Goal: Find contact information: Find contact information

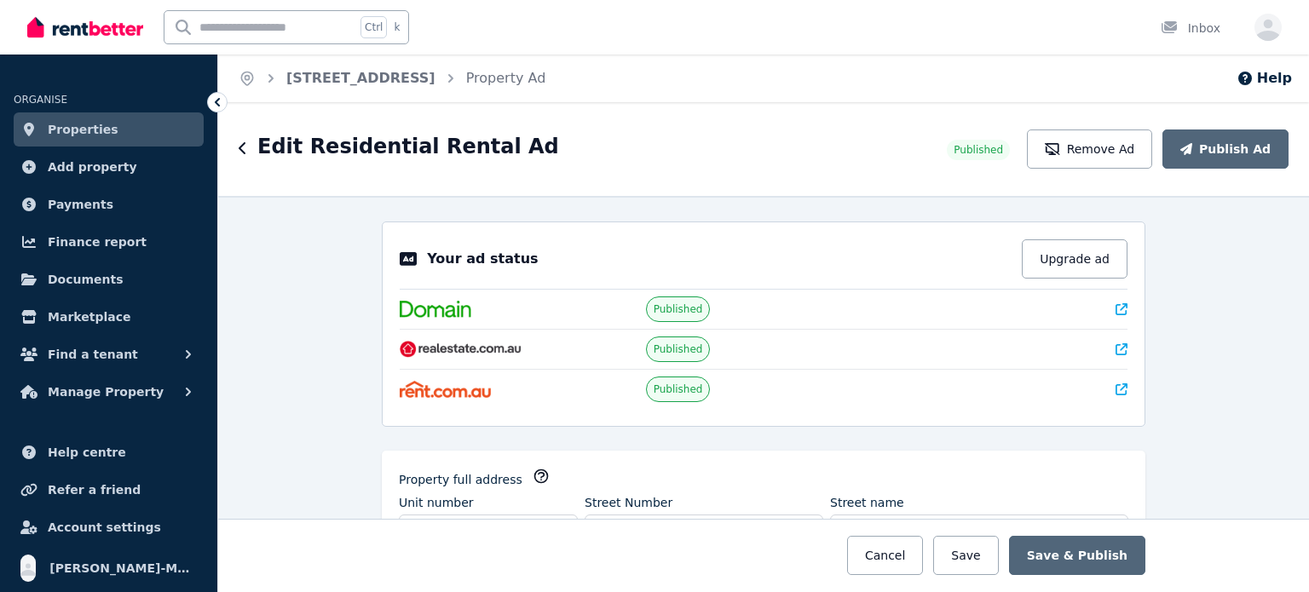
select select "***"
select select "**********"
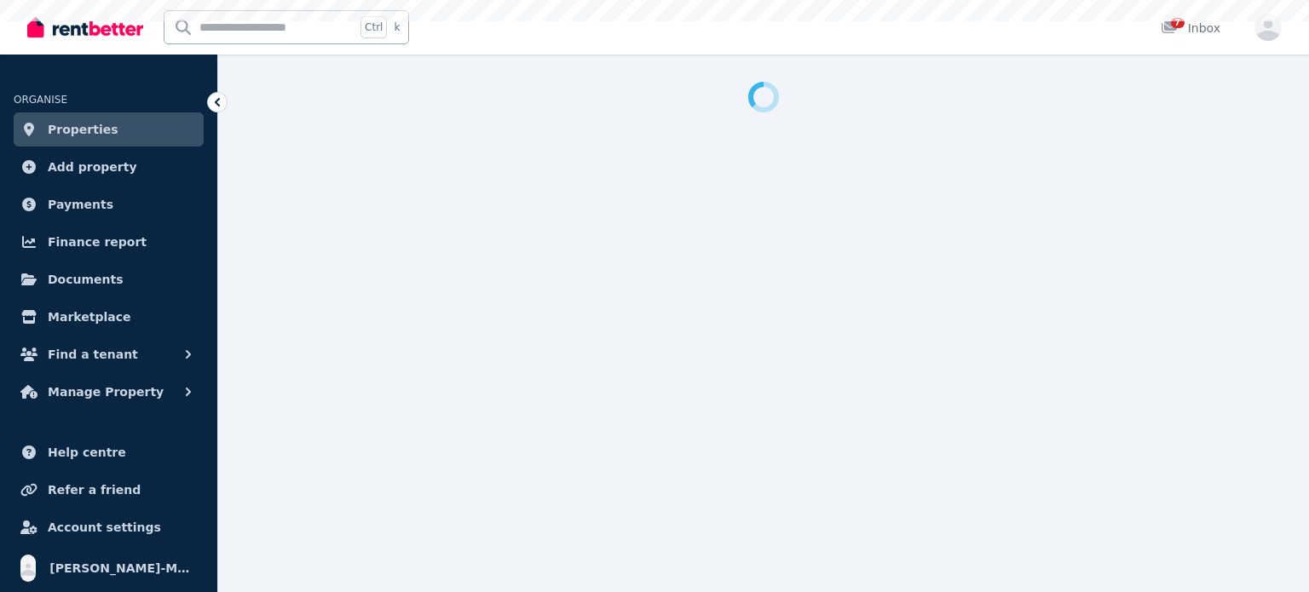
select select "***"
select select "**********"
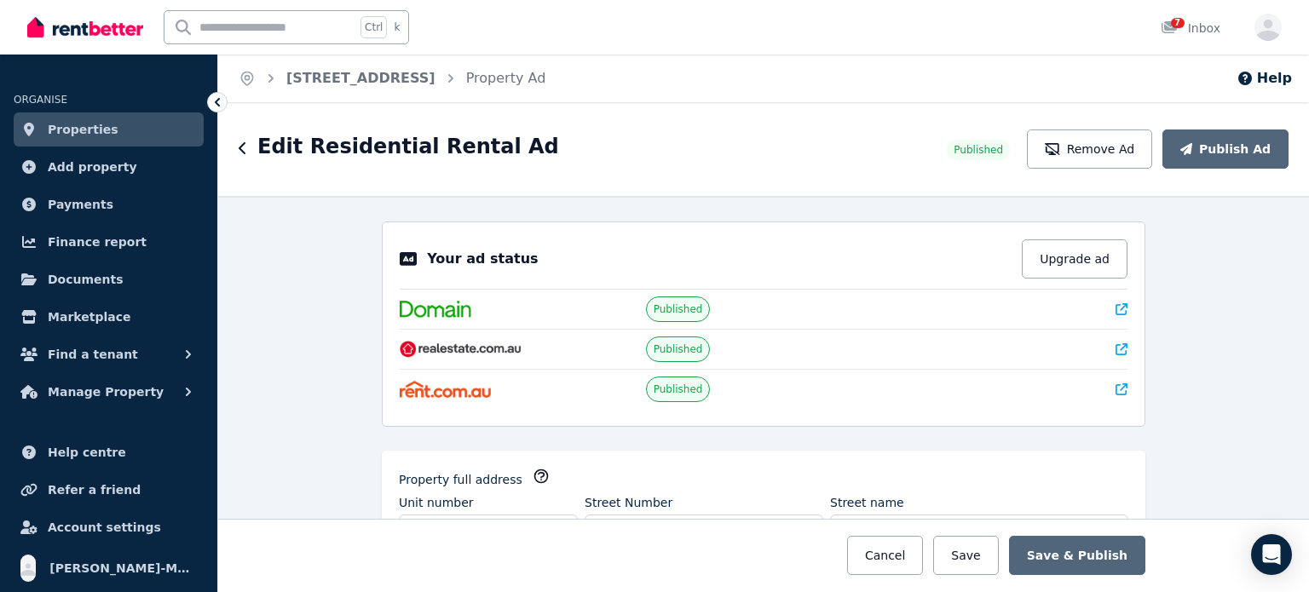
click at [235, 147] on div "Edit Residential Rental Ad Published Remove Ad Publish Ad" at bounding box center [763, 149] width 1091 height 94
click at [274, 158] on h1 "Edit Residential Rental Ad" at bounding box center [408, 146] width 302 height 27
click at [115, 387] on span "Manage Property" at bounding box center [106, 392] width 116 height 20
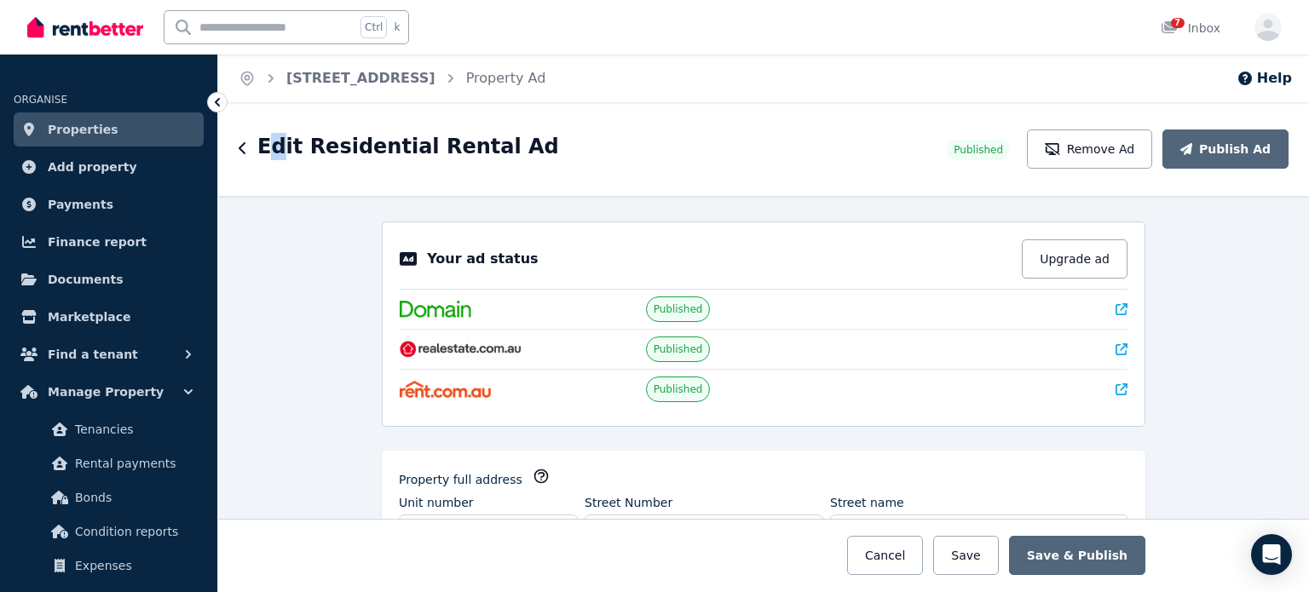
click at [72, 131] on span "Properties" at bounding box center [83, 129] width 71 height 20
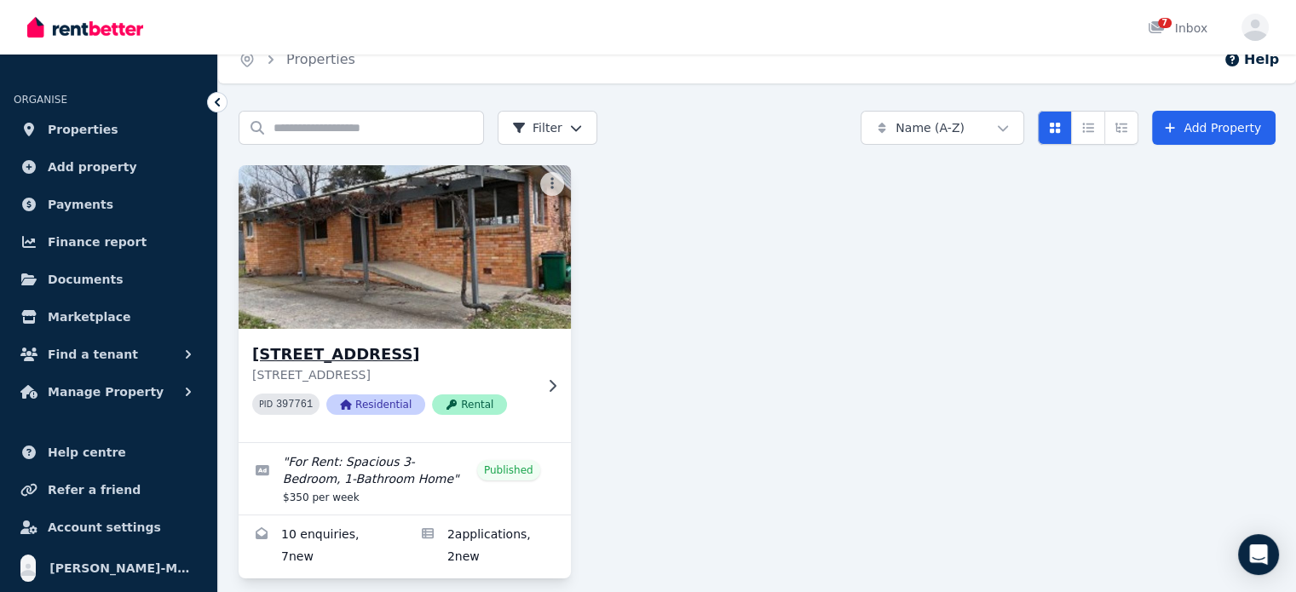
scroll to position [35, 0]
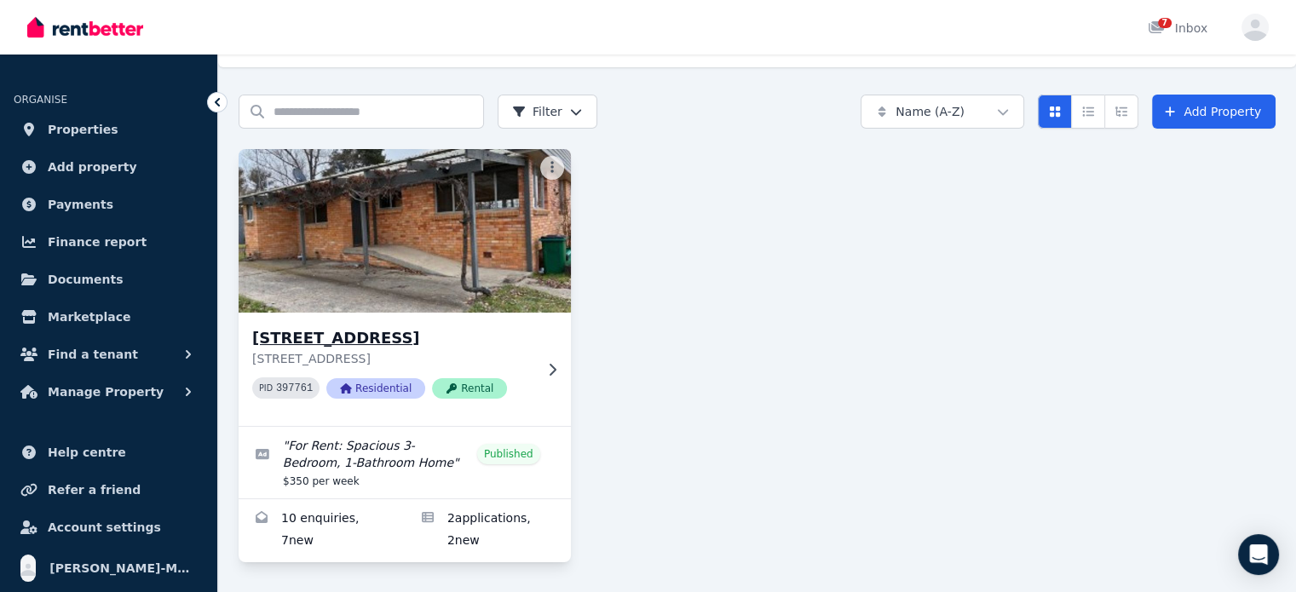
click at [491, 340] on h3 "[STREET_ADDRESS]" at bounding box center [392, 338] width 281 height 24
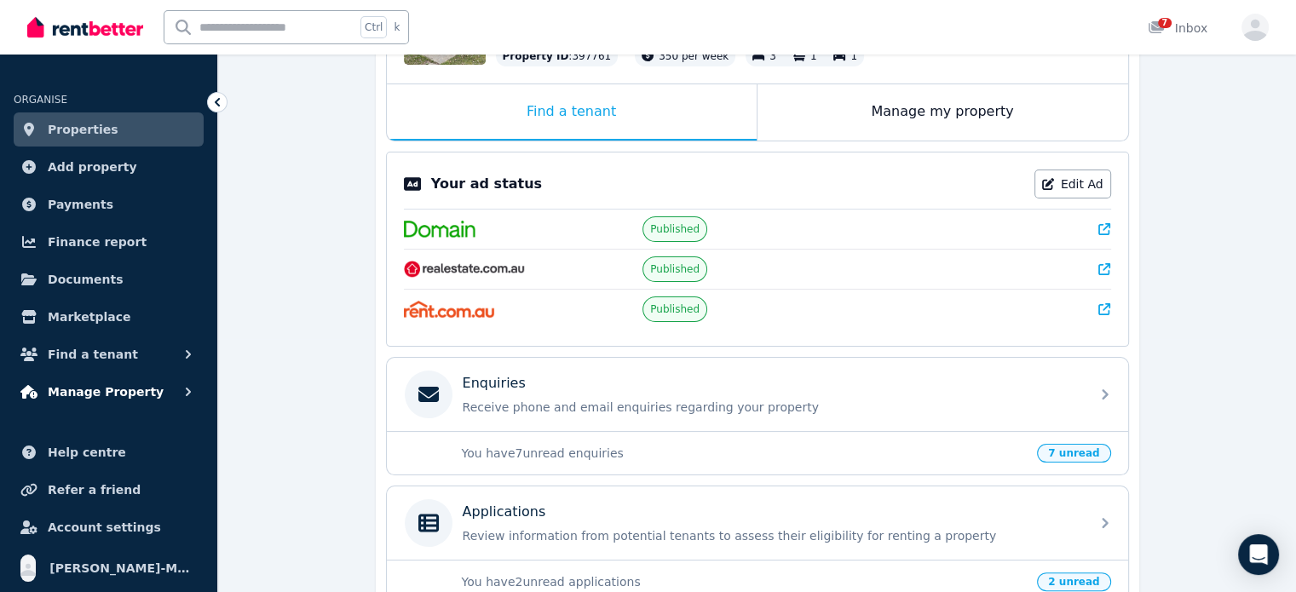
scroll to position [256, 0]
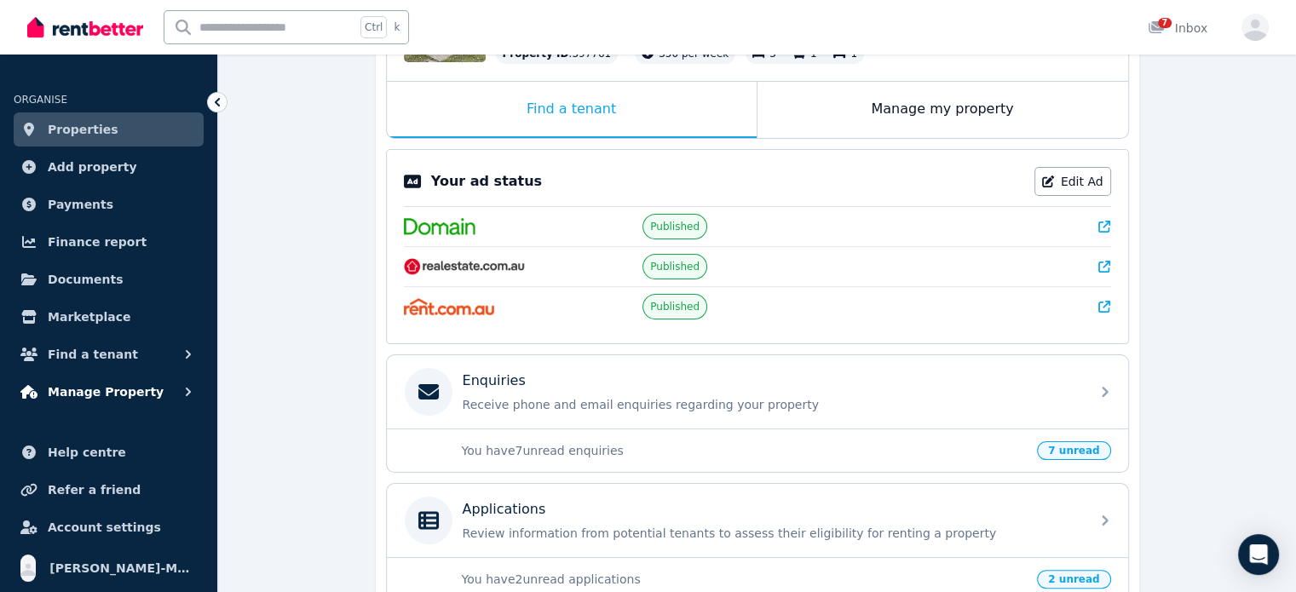
click at [151, 389] on button "Manage Property" at bounding box center [109, 392] width 190 height 34
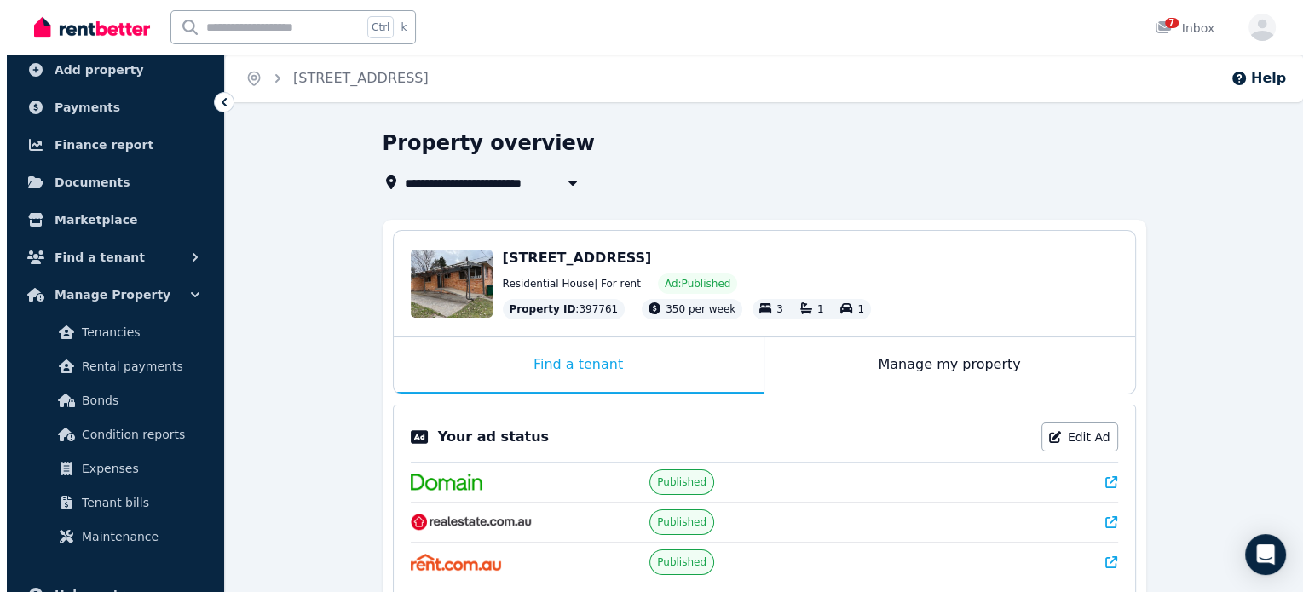
scroll to position [68, 0]
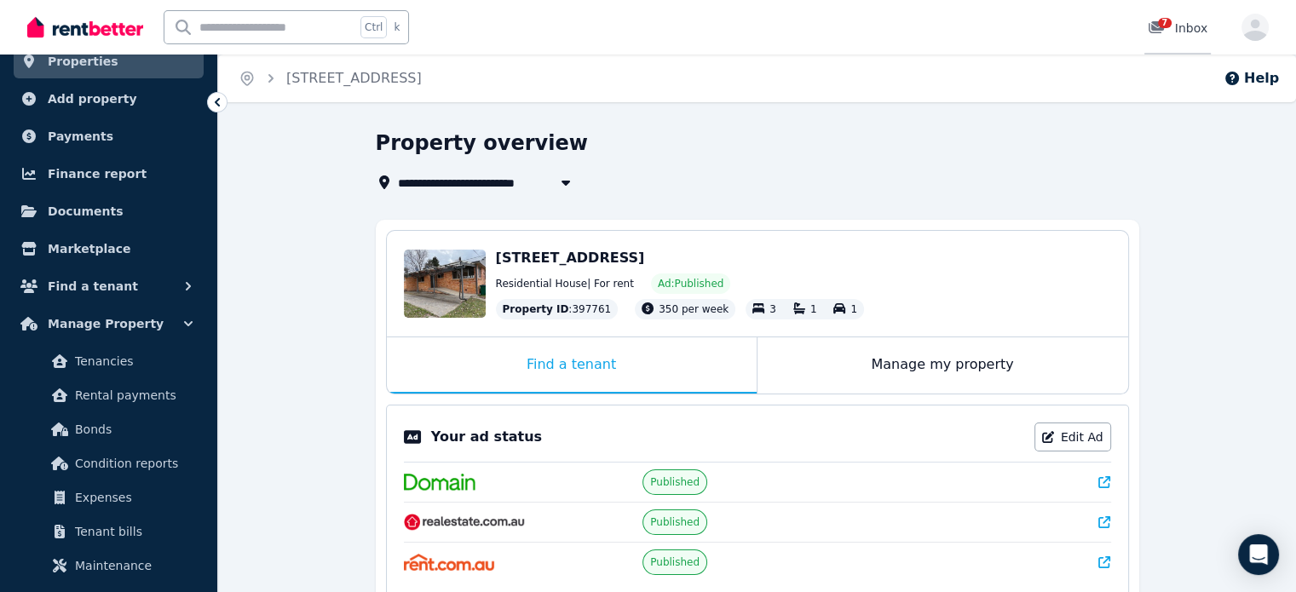
click at [1157, 24] on icon at bounding box center [1156, 27] width 15 height 12
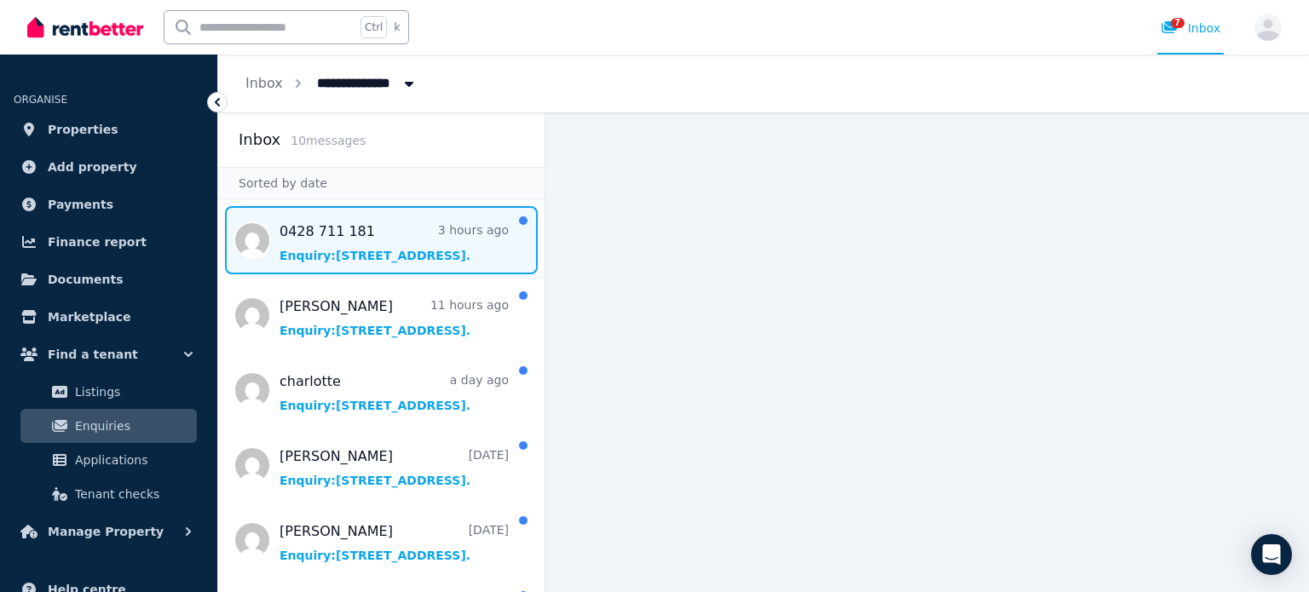
click at [409, 245] on span "Message list" at bounding box center [381, 240] width 326 height 68
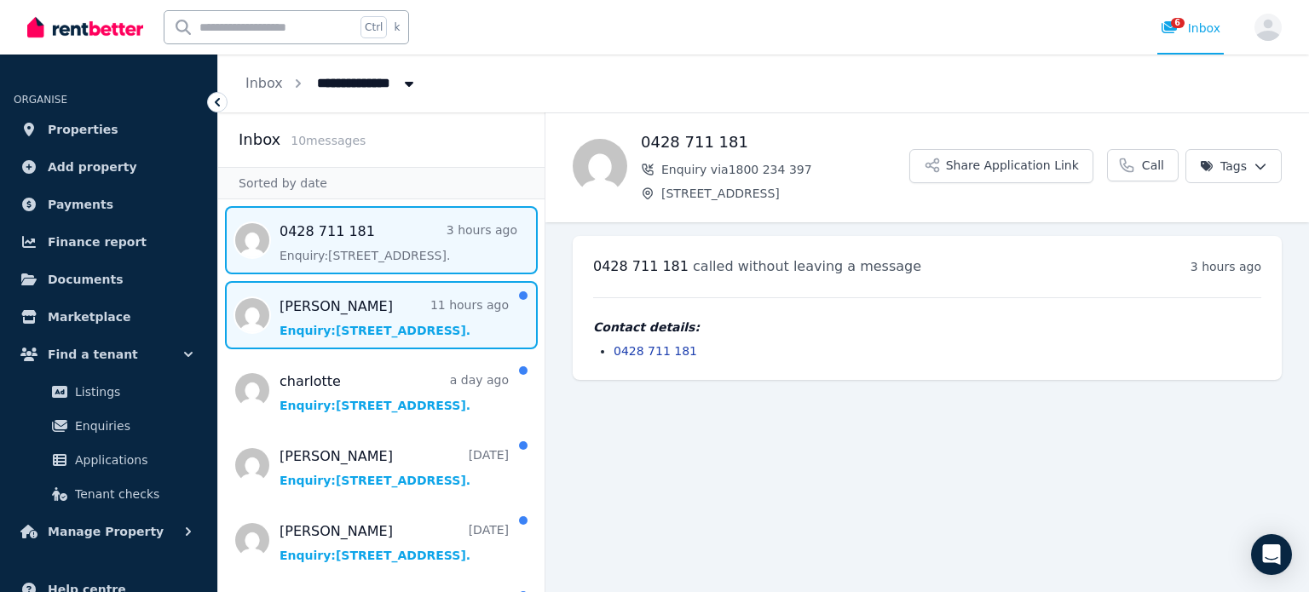
click at [359, 321] on span "Message list" at bounding box center [381, 315] width 326 height 68
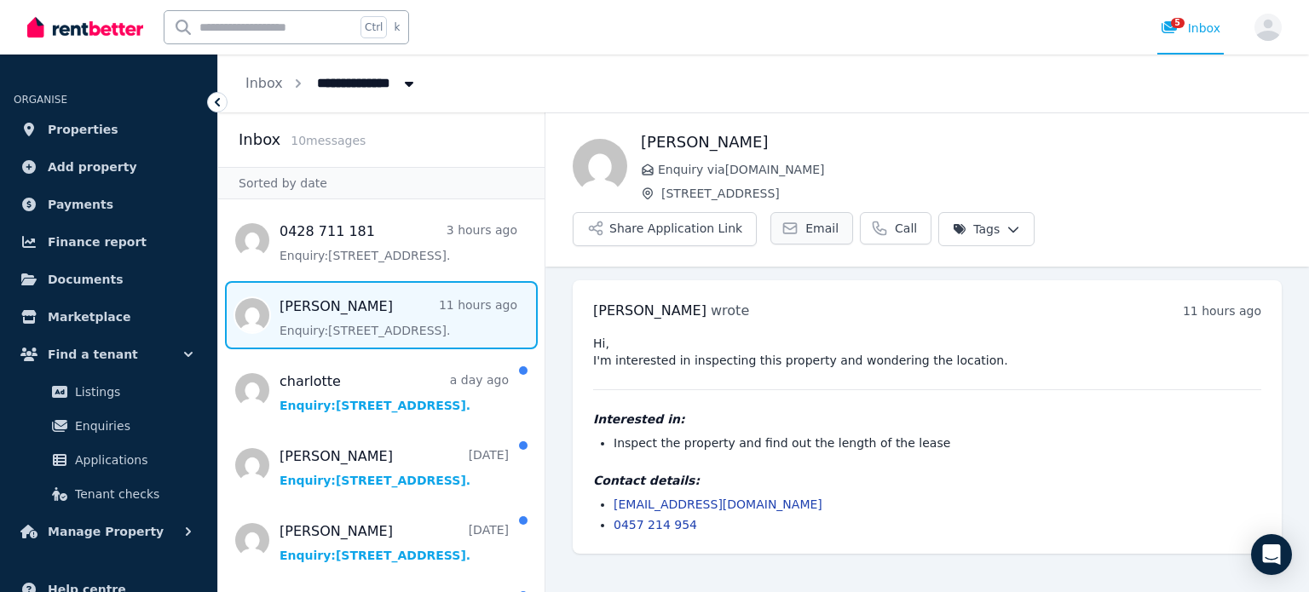
click at [838, 220] on span "Email" at bounding box center [821, 228] width 33 height 17
click at [896, 282] on div "[PERSON_NAME] wrote 11 hours ago 5:25 am [DATE][DATE] Hi, I'm interested in ins…" at bounding box center [927, 417] width 709 height 274
drag, startPoint x: 752, startPoint y: 463, endPoint x: 613, endPoint y: 462, distance: 138.9
click at [613, 496] on li "[EMAIL_ADDRESS][DOMAIN_NAME]" at bounding box center [937, 504] width 648 height 17
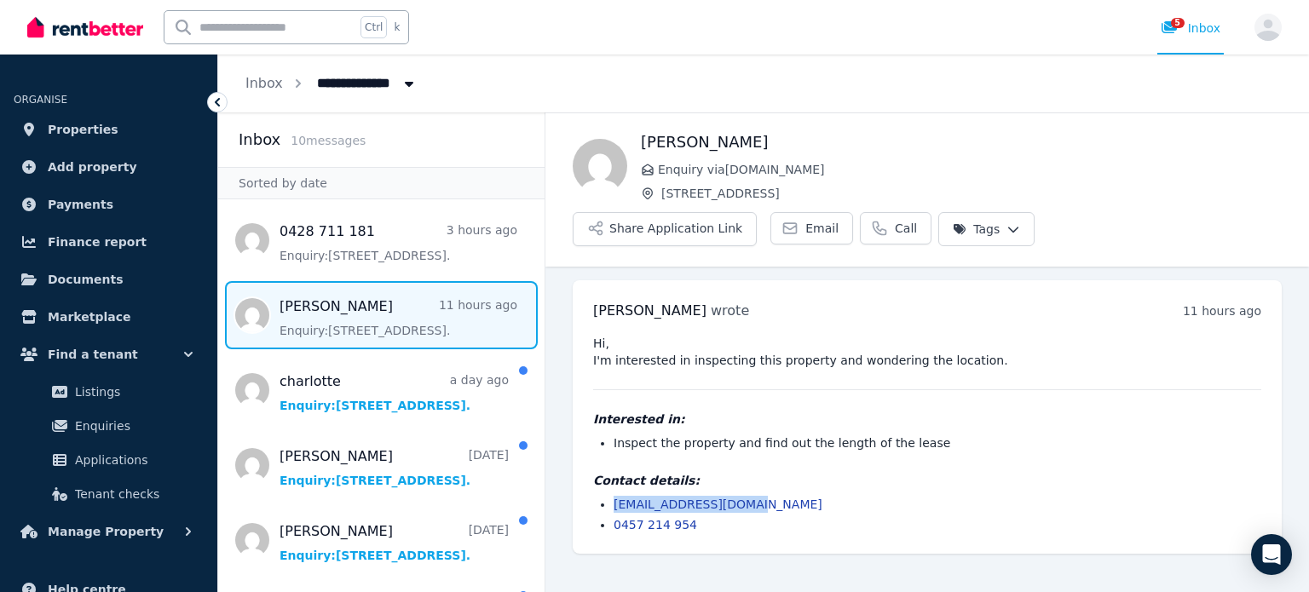
copy link "[EMAIL_ADDRESS][DOMAIN_NAME]"
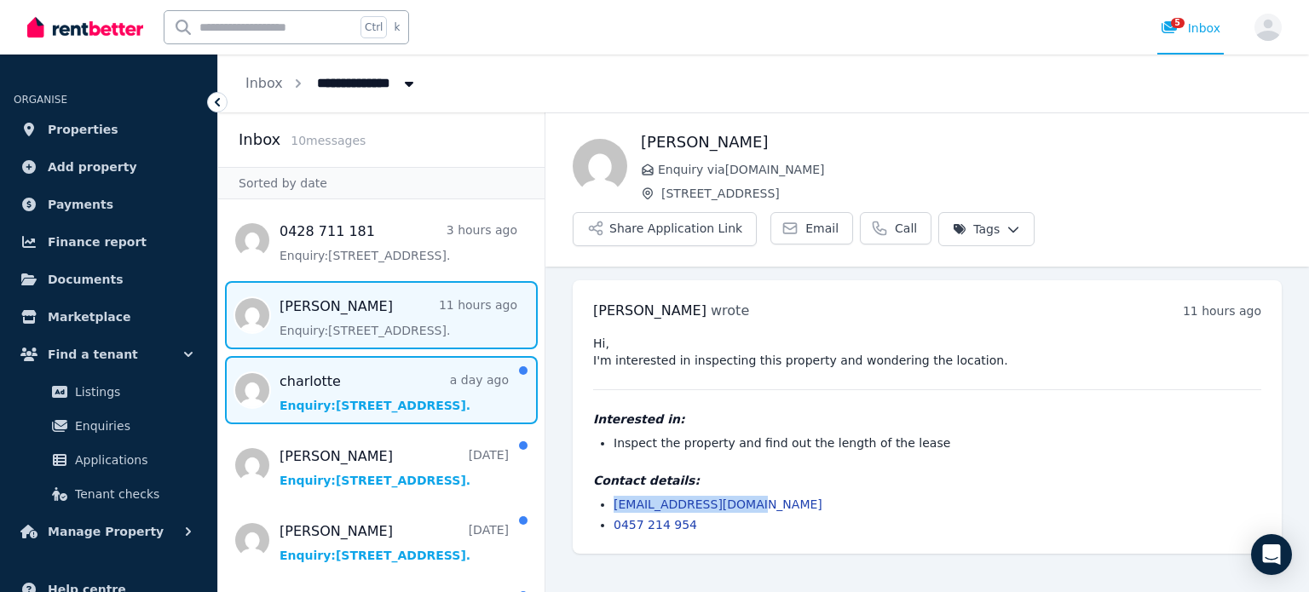
click at [393, 381] on span "Message list" at bounding box center [381, 390] width 326 height 68
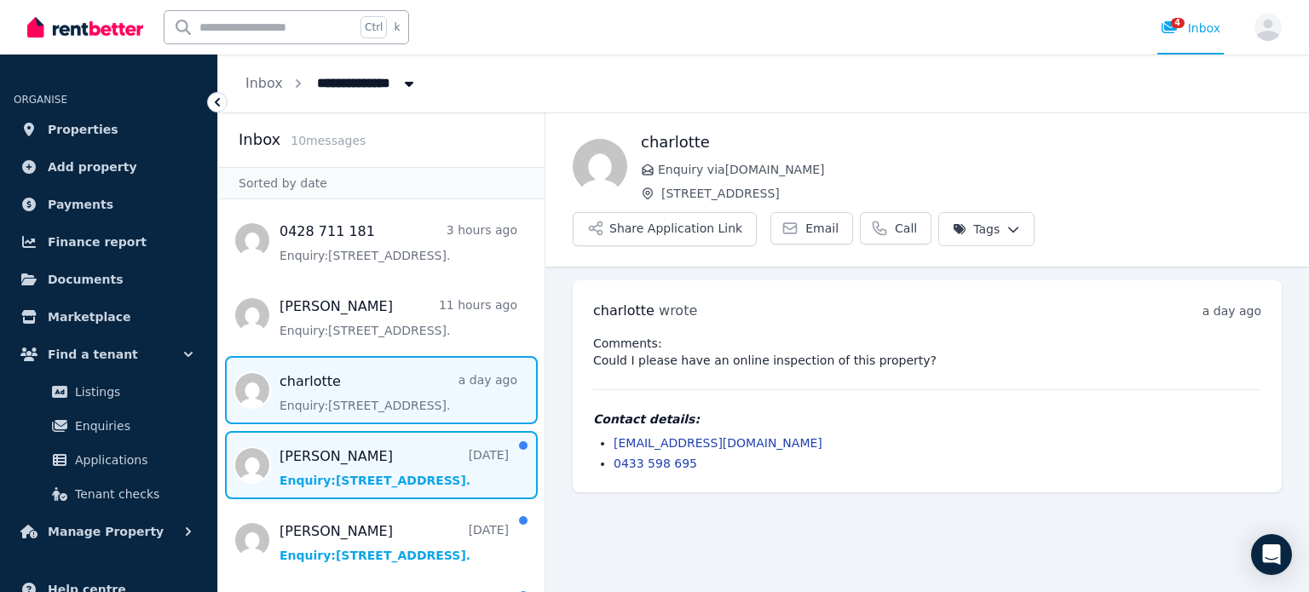
click at [387, 452] on span "Message list" at bounding box center [381, 465] width 326 height 68
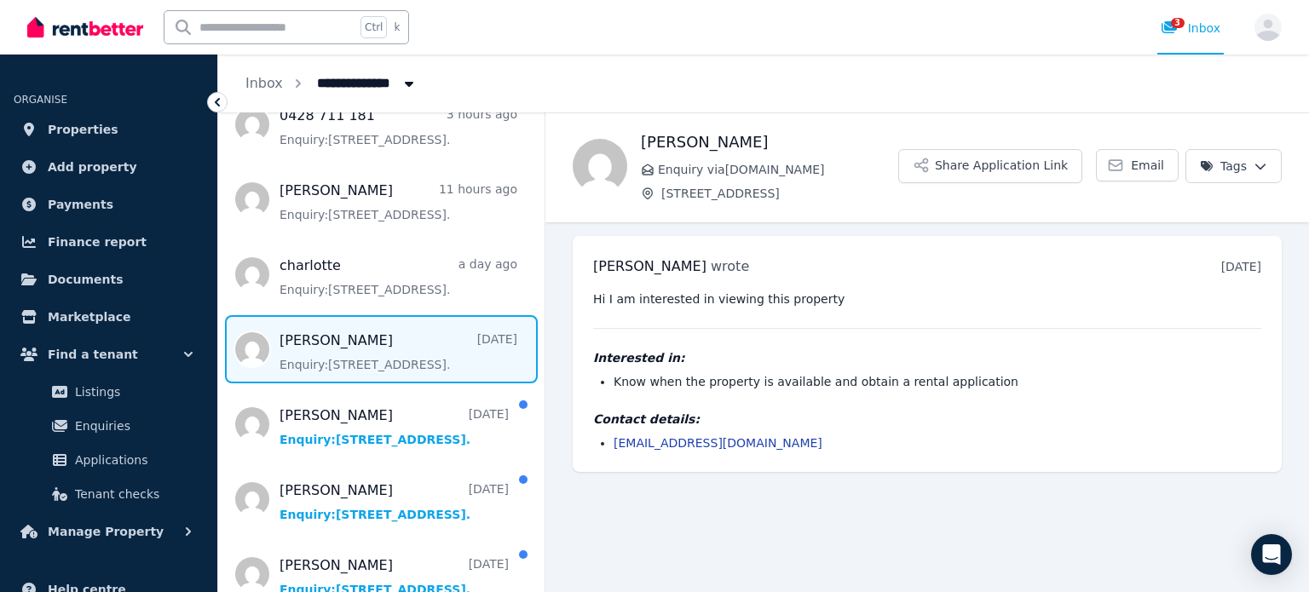
scroll to position [170, 0]
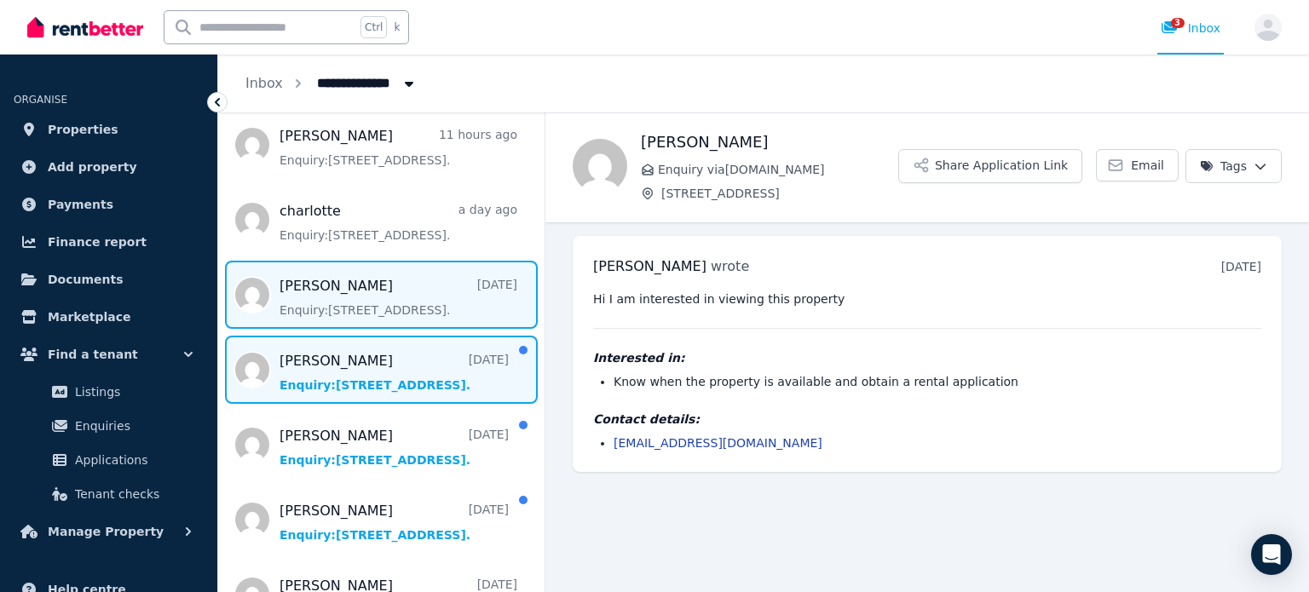
click at [418, 382] on span "Message list" at bounding box center [381, 370] width 326 height 68
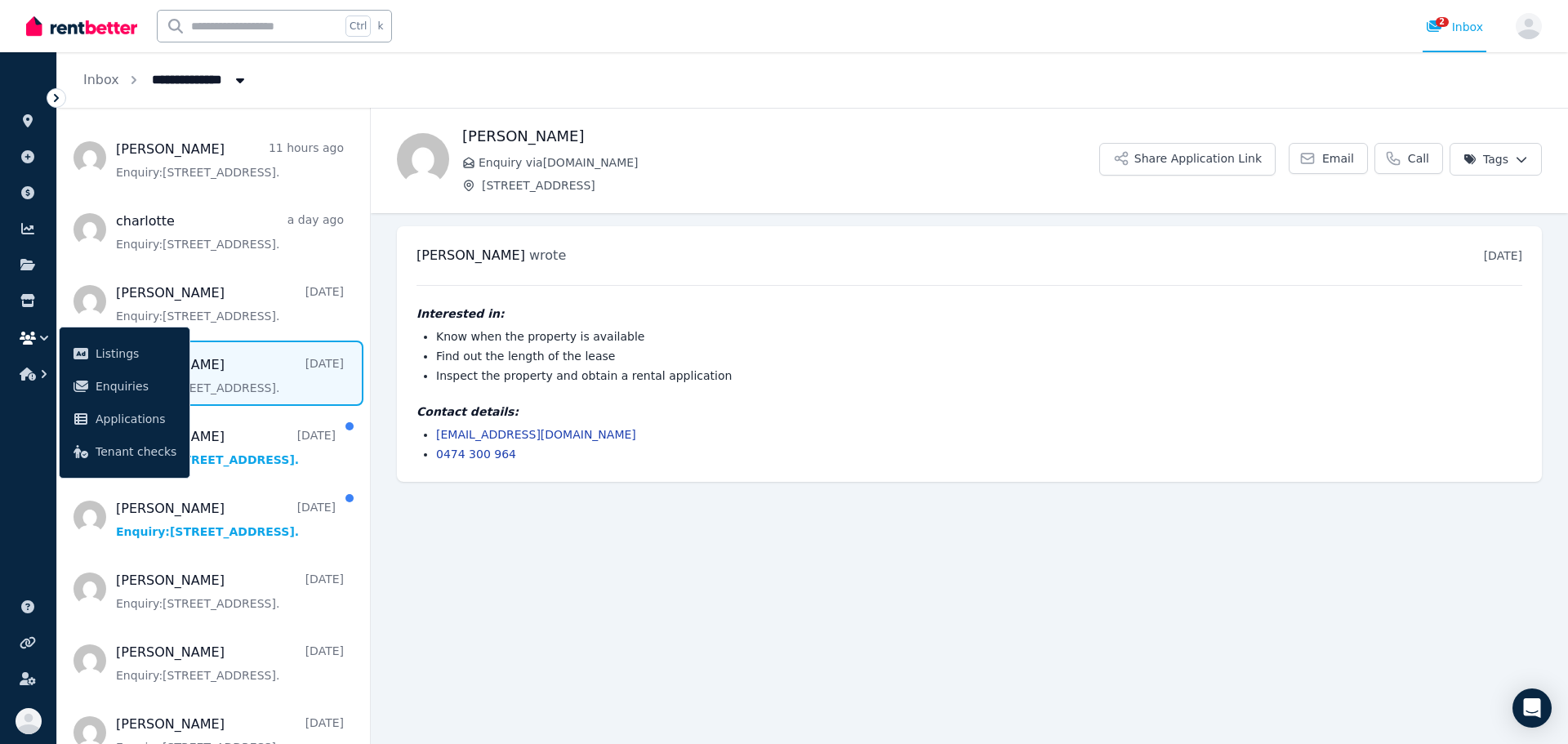
scroll to position [173, 0]
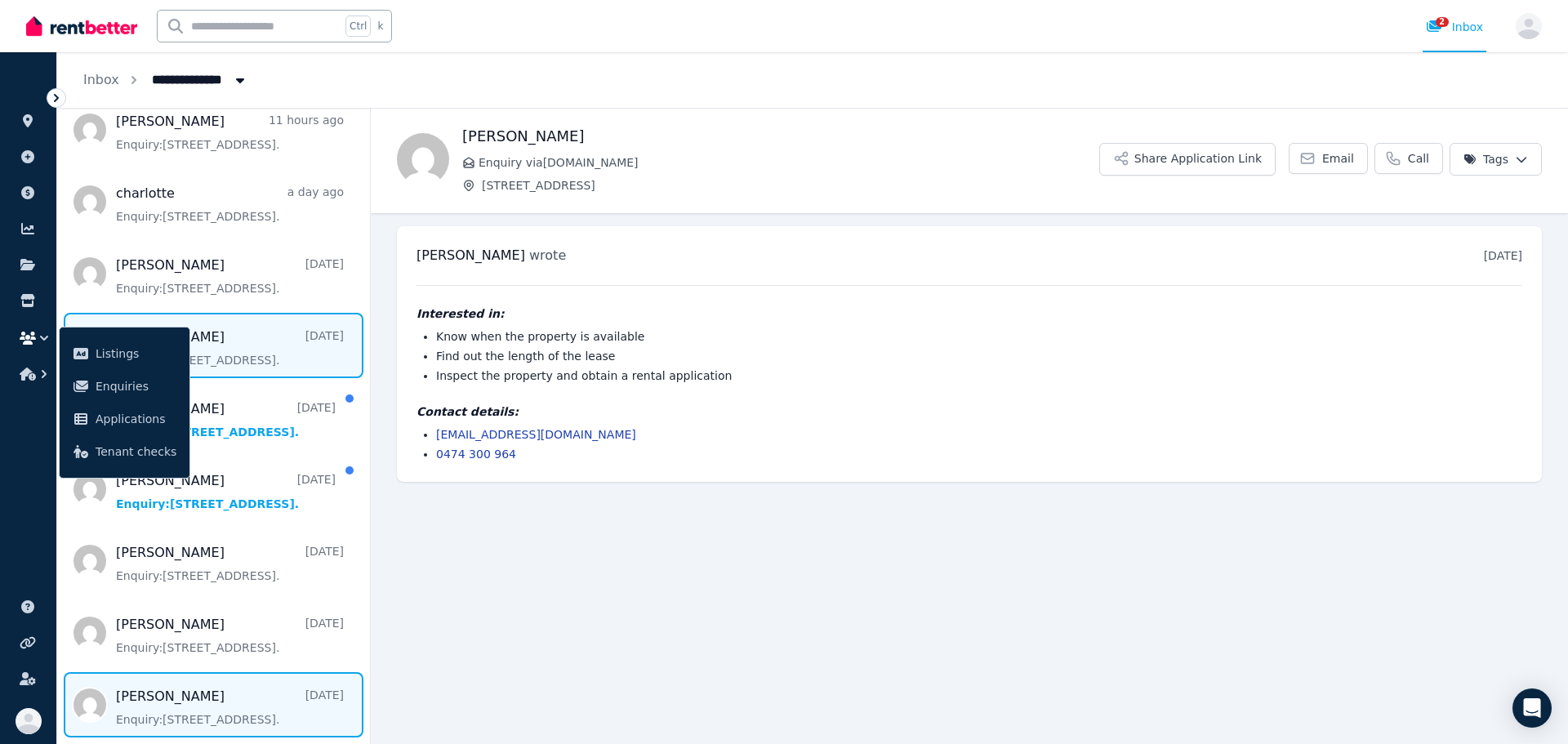
click at [258, 567] on span "Message list" at bounding box center [214, 705] width 312 height 65
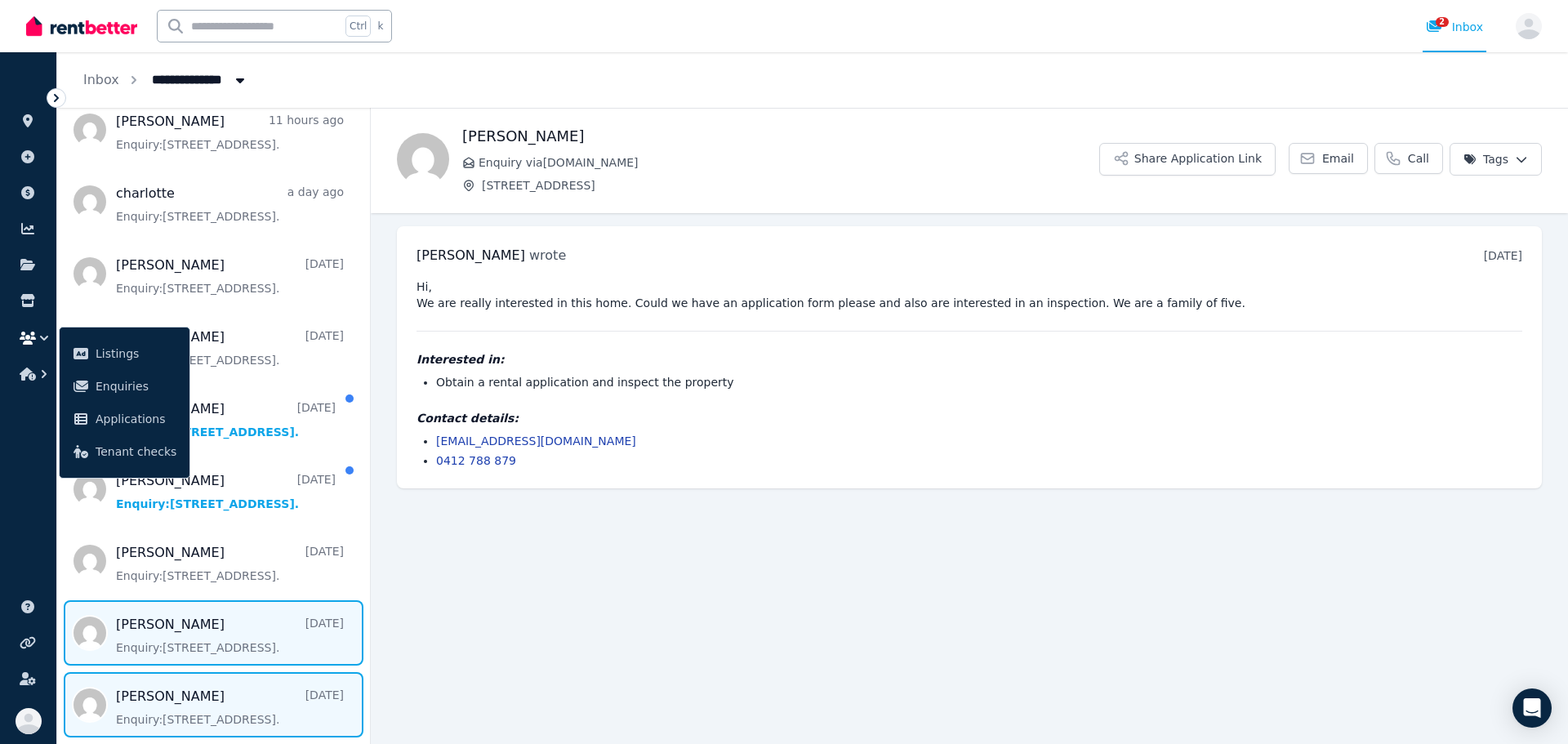
click at [245, 567] on span "Message list" at bounding box center [214, 633] width 312 height 65
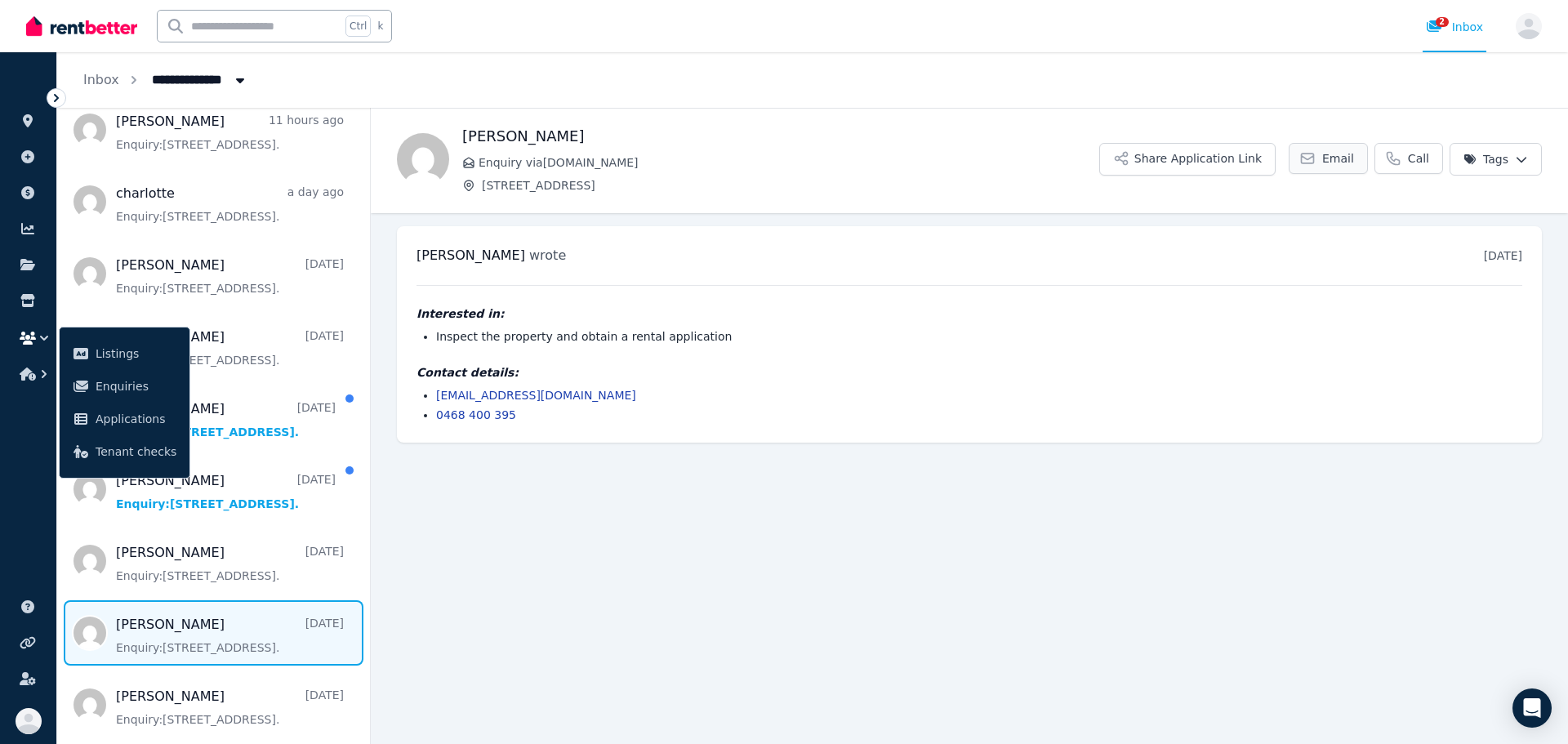
click at [1254, 160] on span "Email" at bounding box center [1337, 158] width 32 height 16
drag, startPoint x: 591, startPoint y: 395, endPoint x: 438, endPoint y: 395, distance: 153.0
click at [438, 395] on li "[EMAIL_ADDRESS][DOMAIN_NAME]" at bounding box center [979, 395] width 1086 height 16
copy link "[EMAIL_ADDRESS][DOMAIN_NAME]"
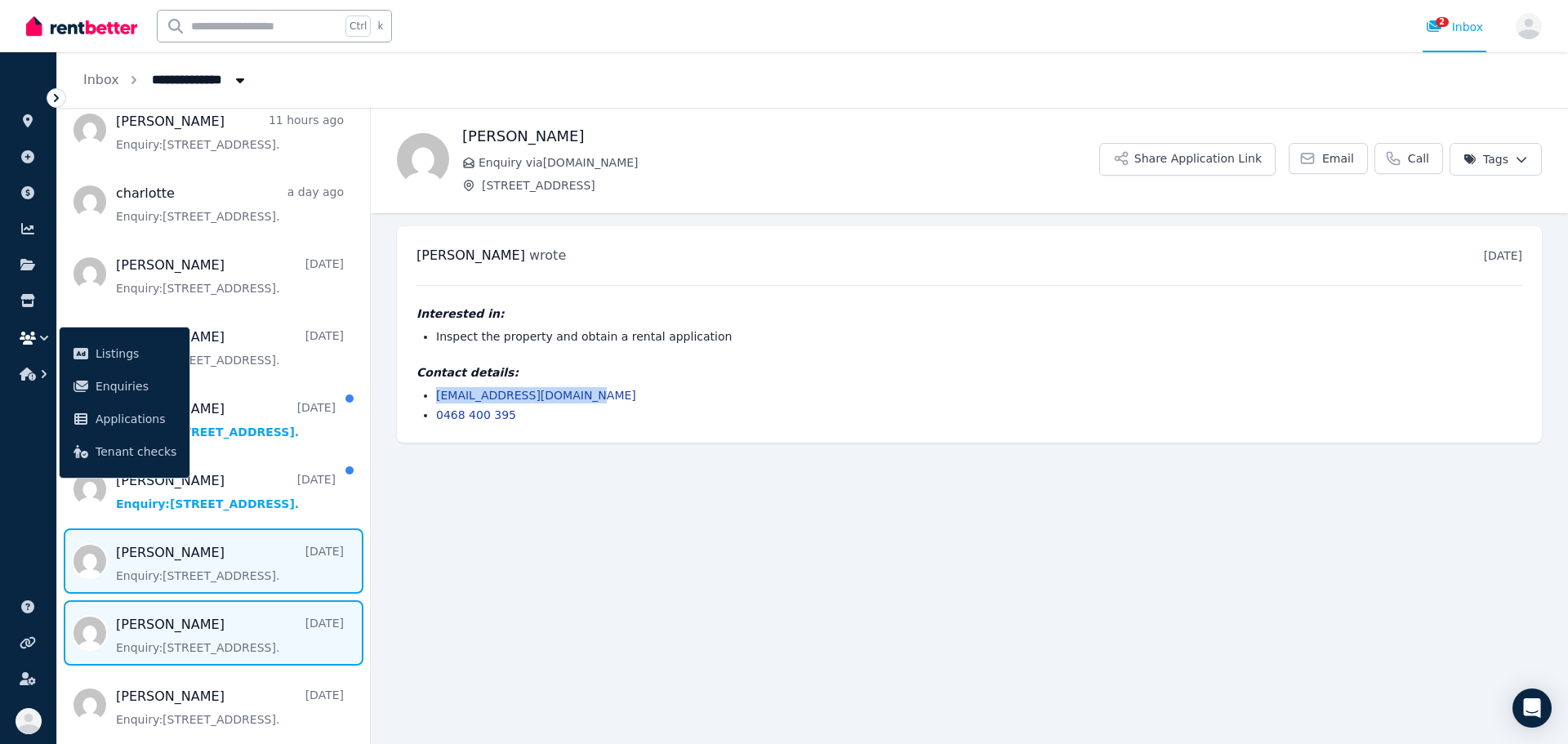
click at [251, 567] on span "Message list" at bounding box center [214, 561] width 312 height 65
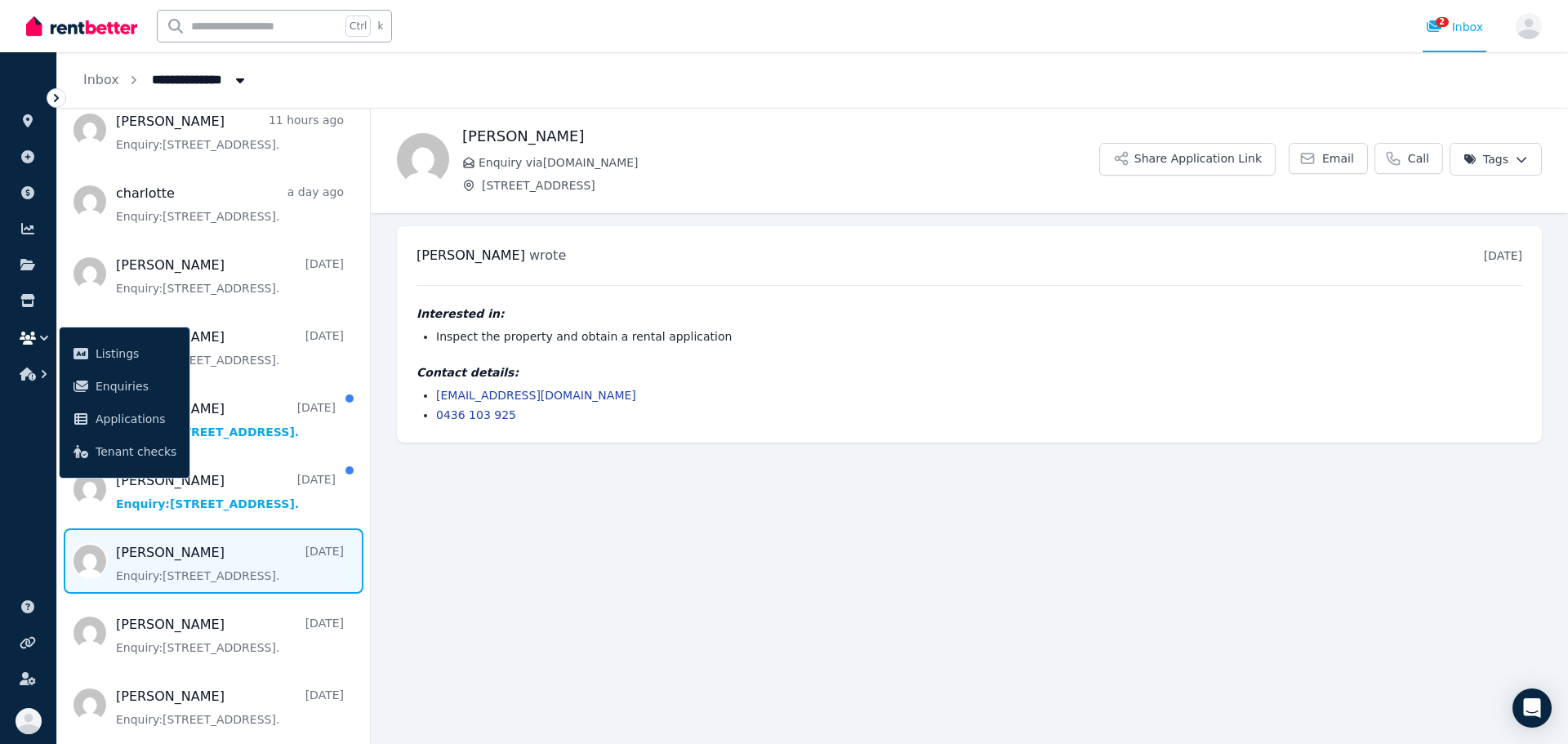
drag, startPoint x: 626, startPoint y: 398, endPoint x: 435, endPoint y: 393, distance: 191.1
click at [435, 393] on ul "[EMAIL_ADDRESS][DOMAIN_NAME] 0436 103 925" at bounding box center [970, 405] width 1106 height 35
copy link "[EMAIL_ADDRESS][DOMAIN_NAME]"
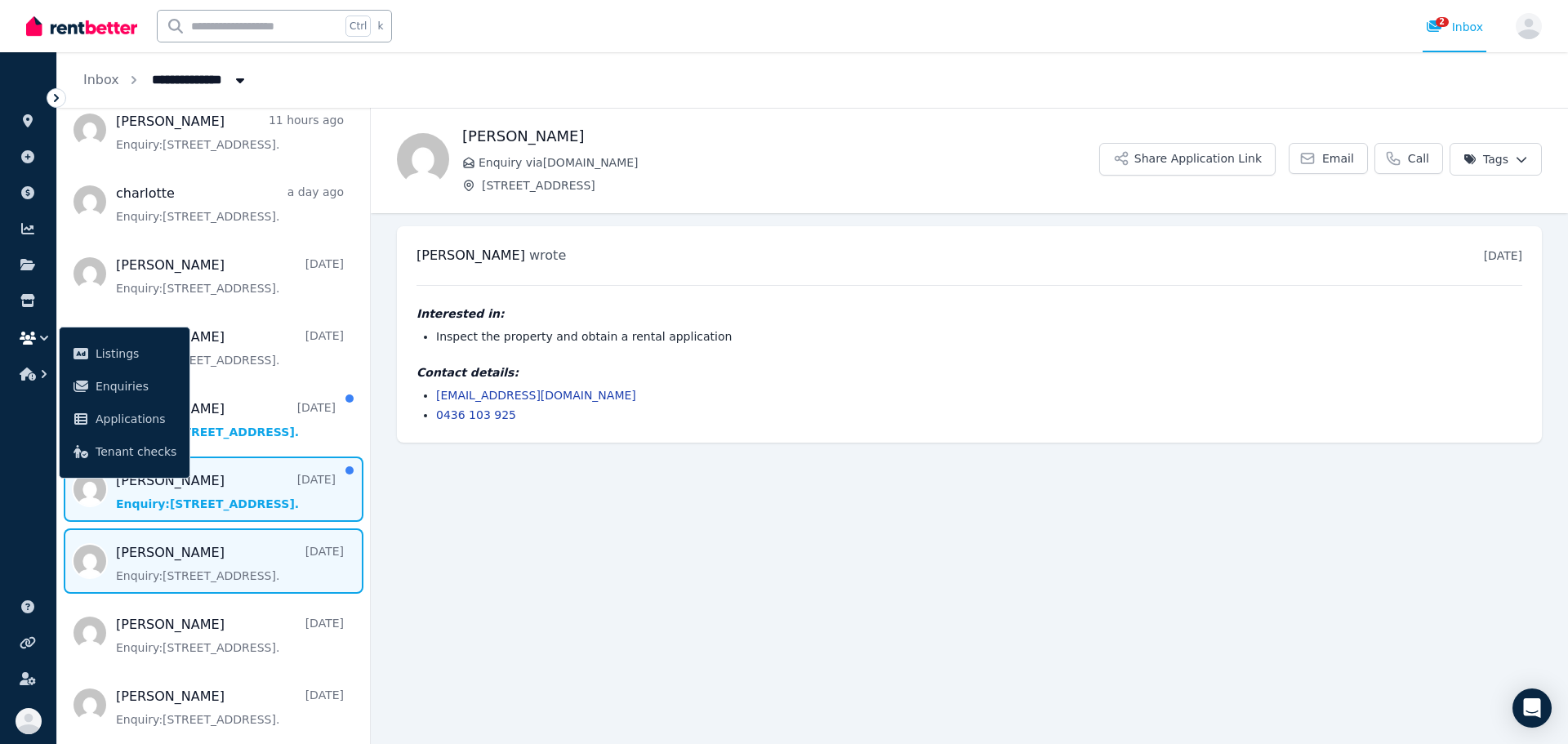
click at [223, 500] on span "Message list" at bounding box center [214, 489] width 312 height 65
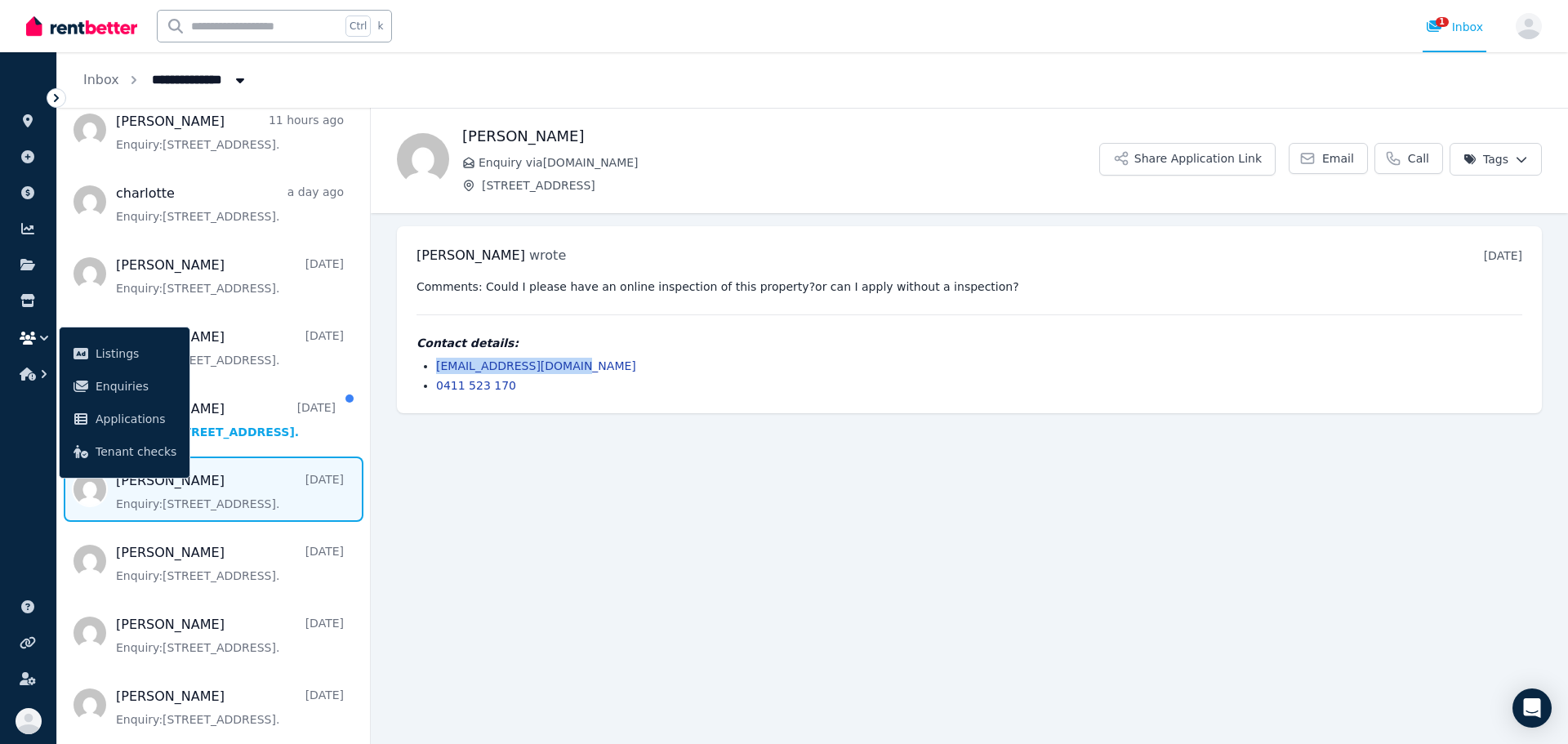
drag, startPoint x: 580, startPoint y: 370, endPoint x: 434, endPoint y: 370, distance: 146.0
click at [434, 370] on ul "[EMAIL_ADDRESS][DOMAIN_NAME] 0411 523 170" at bounding box center [970, 375] width 1106 height 35
copy link "[EMAIL_ADDRESS][DOMAIN_NAME]"
click at [240, 430] on span "Message list" at bounding box center [214, 417] width 312 height 65
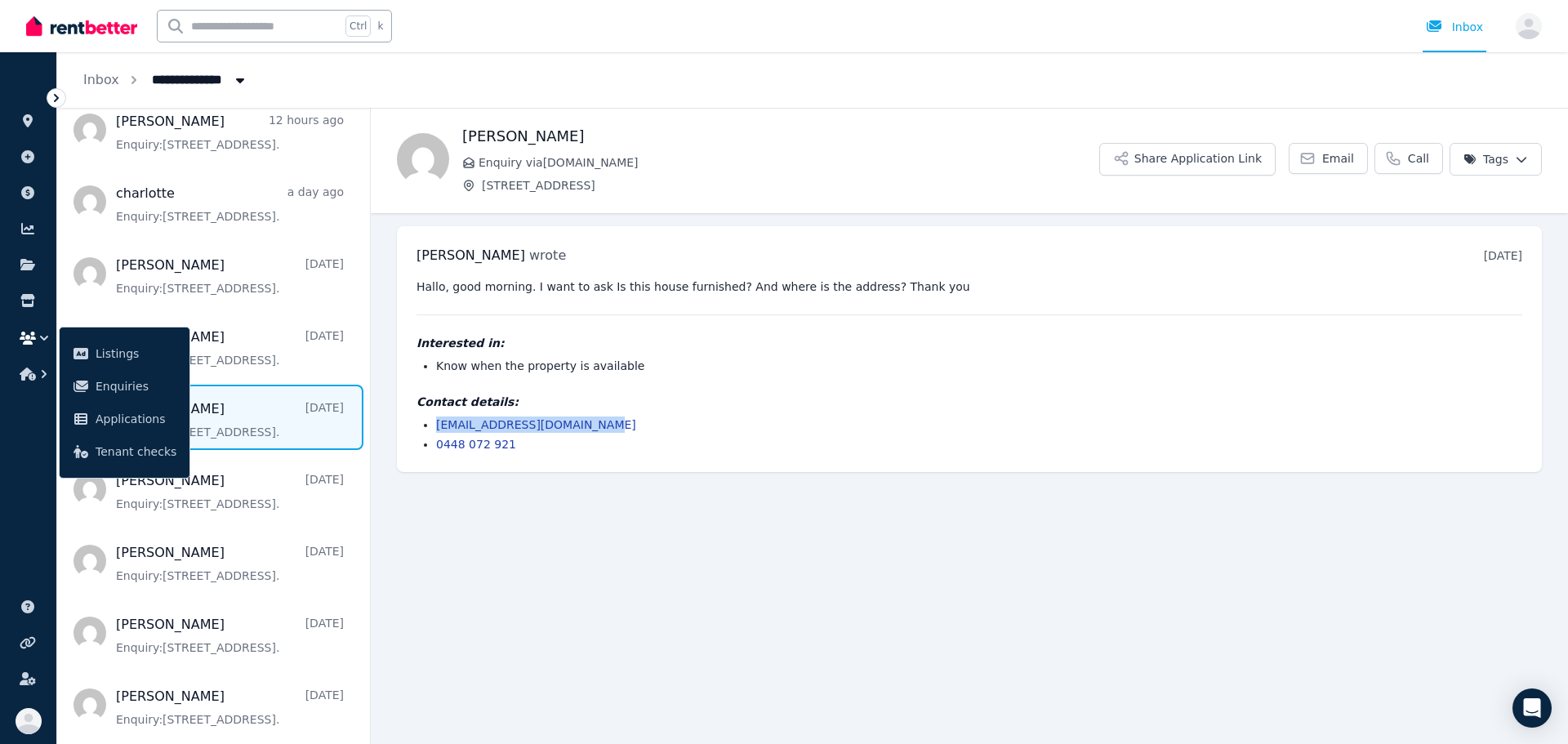
drag, startPoint x: 596, startPoint y: 430, endPoint x: 432, endPoint y: 430, distance: 164.0
click at [432, 430] on ul "[EMAIL_ADDRESS][DOMAIN_NAME] 0448 072 921" at bounding box center [970, 434] width 1106 height 35
copy link "[EMAIL_ADDRESS][DOMAIN_NAME]"
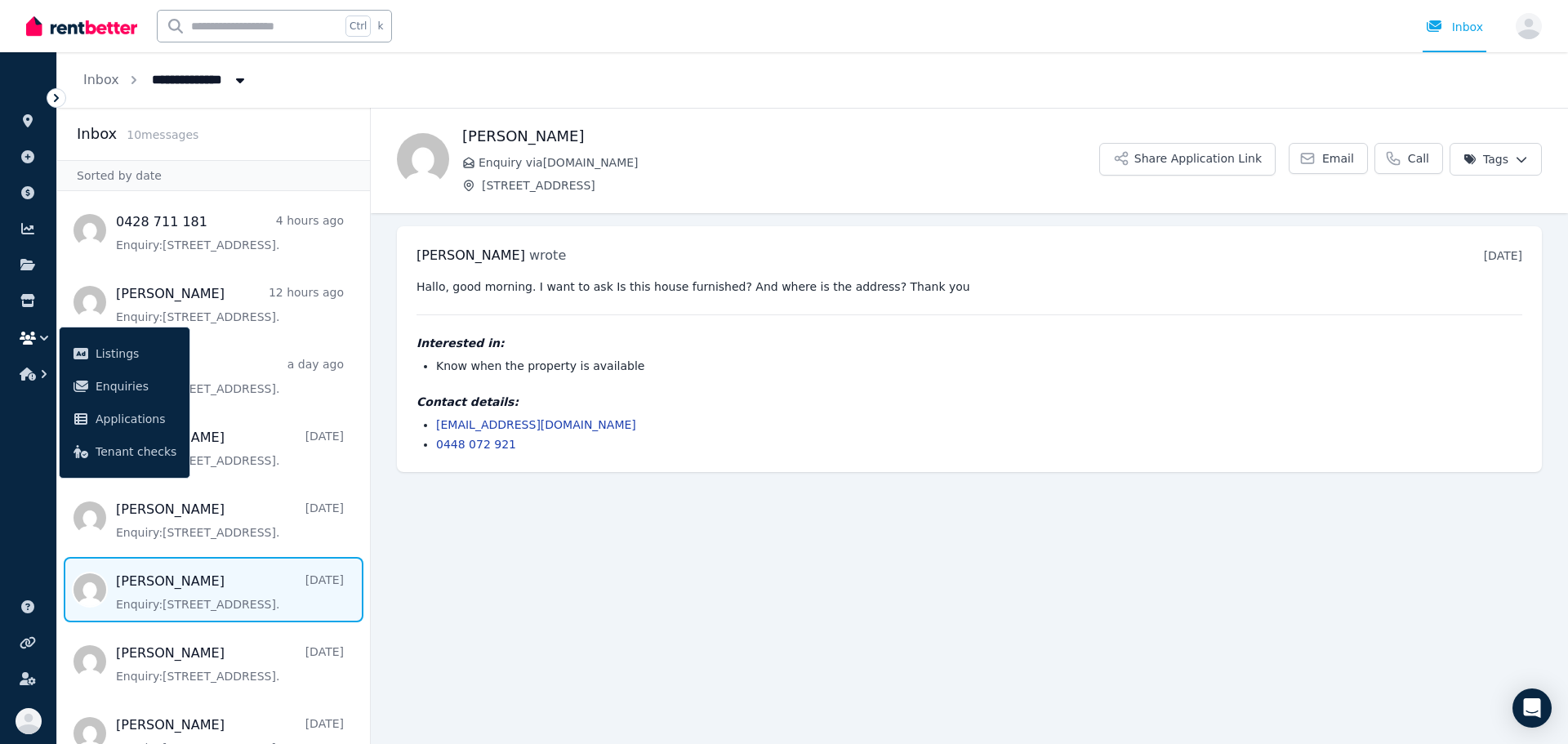
click at [650, 361] on li "Know when the property is available" at bounding box center [979, 365] width 1086 height 16
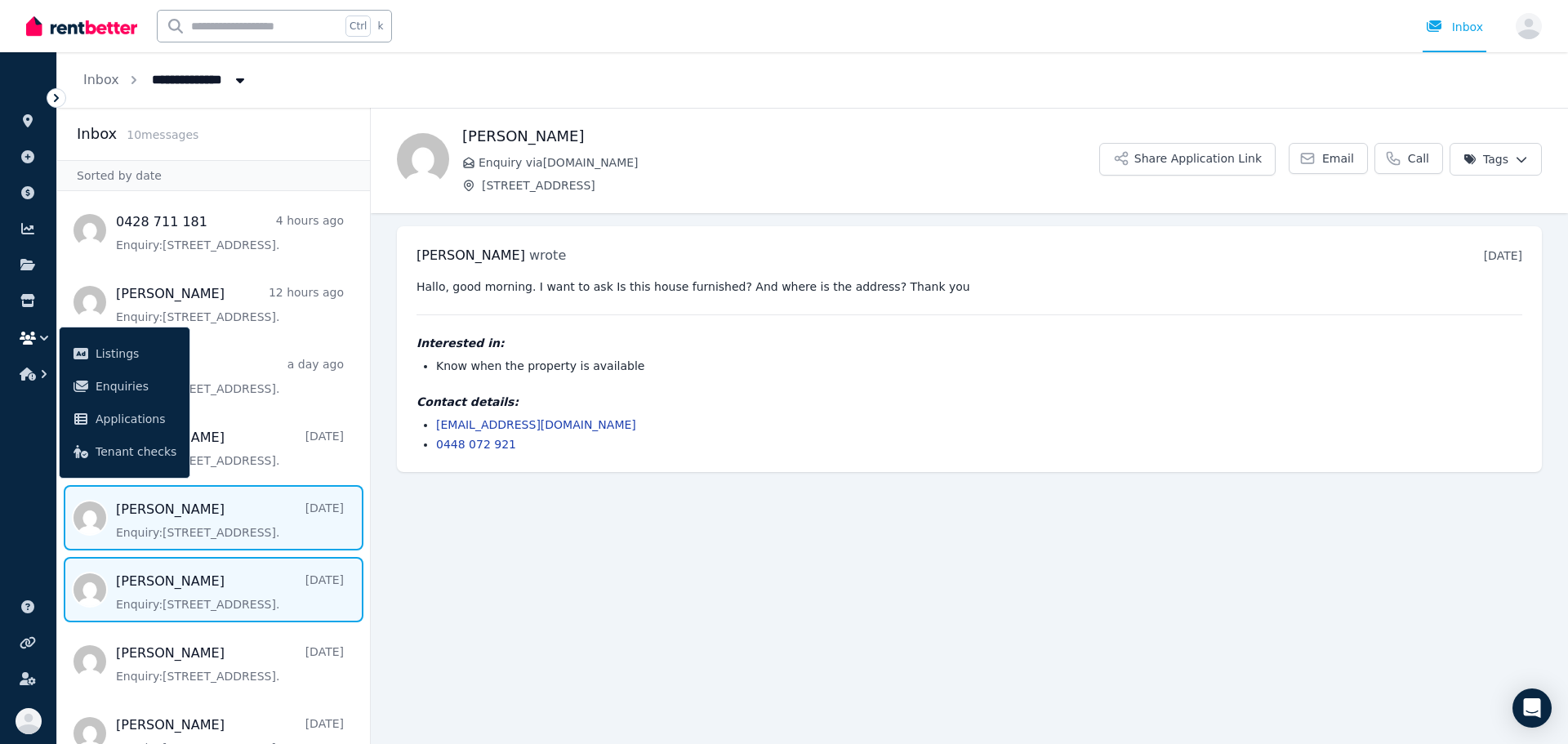
click at [221, 518] on span "Message list" at bounding box center [214, 518] width 312 height 65
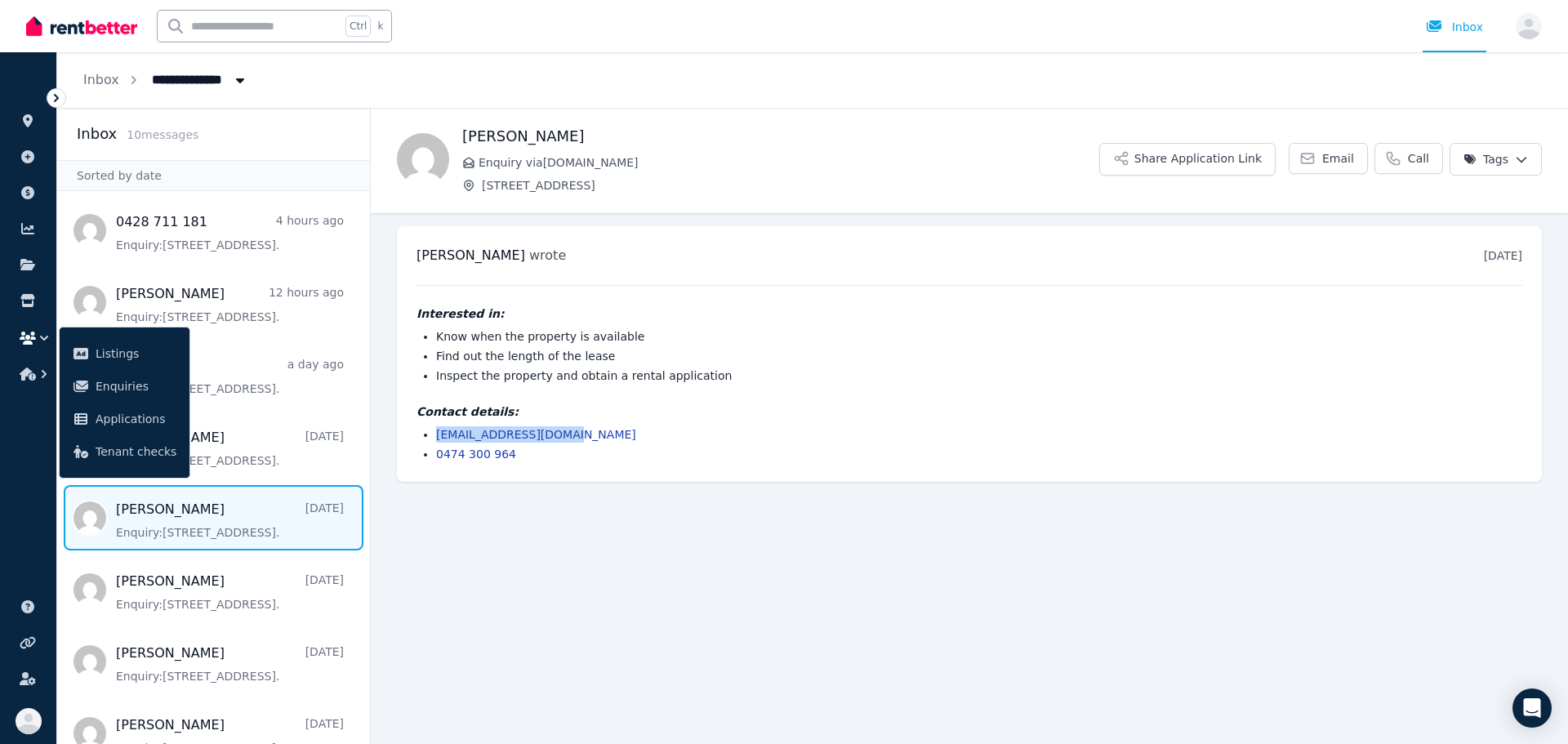
drag, startPoint x: 566, startPoint y: 433, endPoint x: 439, endPoint y: 425, distance: 127.3
click at [439, 425] on div "Contact details: [EMAIL_ADDRESS][DOMAIN_NAME] 0474 300 964" at bounding box center [970, 432] width 1106 height 58
copy link "[EMAIL_ADDRESS][DOMAIN_NAME]"
click at [248, 439] on span "Message list" at bounding box center [214, 446] width 312 height 65
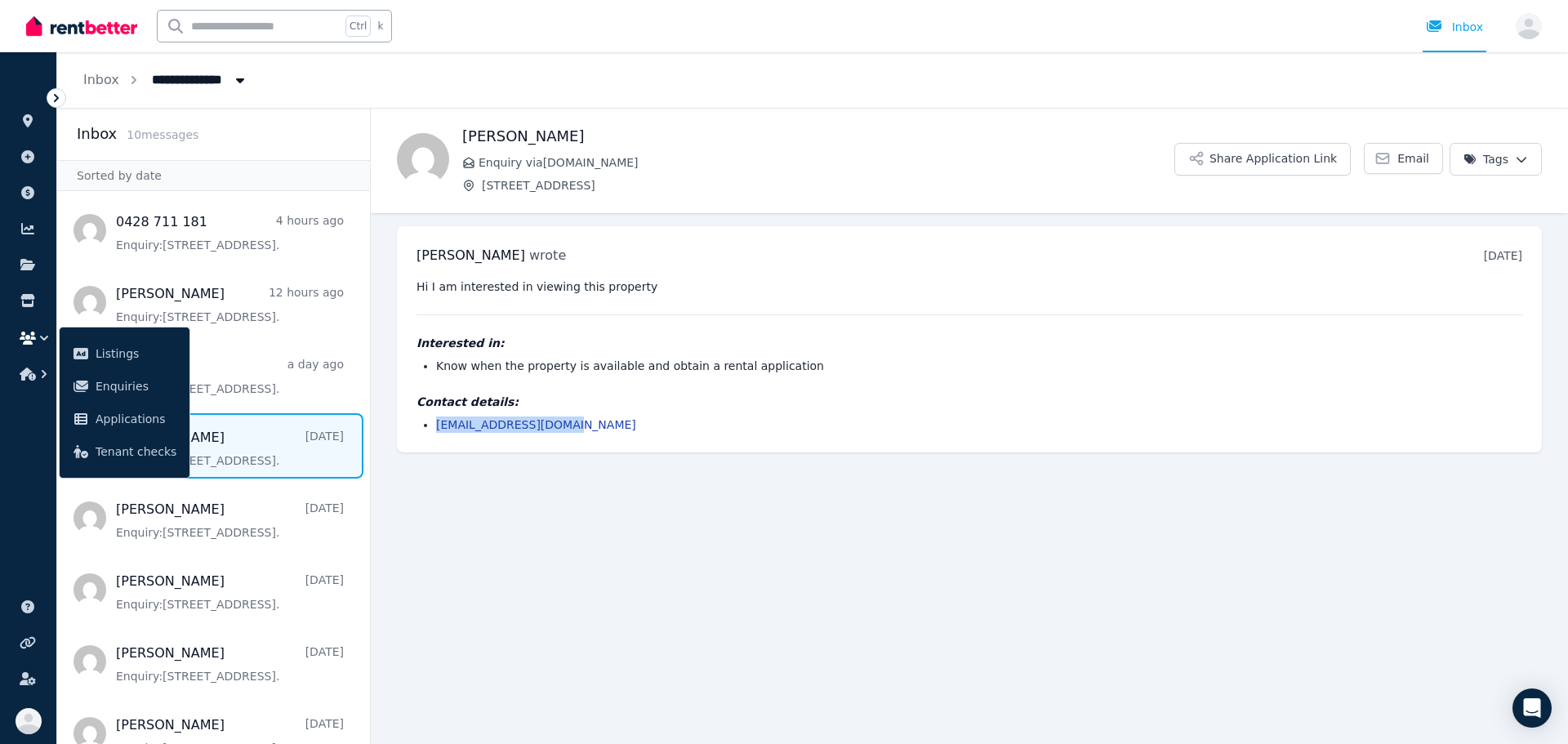
drag, startPoint x: 565, startPoint y: 418, endPoint x: 436, endPoint y: 425, distance: 129.2
click at [436, 425] on li "[EMAIL_ADDRESS][DOMAIN_NAME]" at bounding box center [979, 425] width 1086 height 16
copy link "[EMAIL_ADDRESS][DOMAIN_NAME]"
click at [268, 381] on span "Message list" at bounding box center [214, 374] width 312 height 65
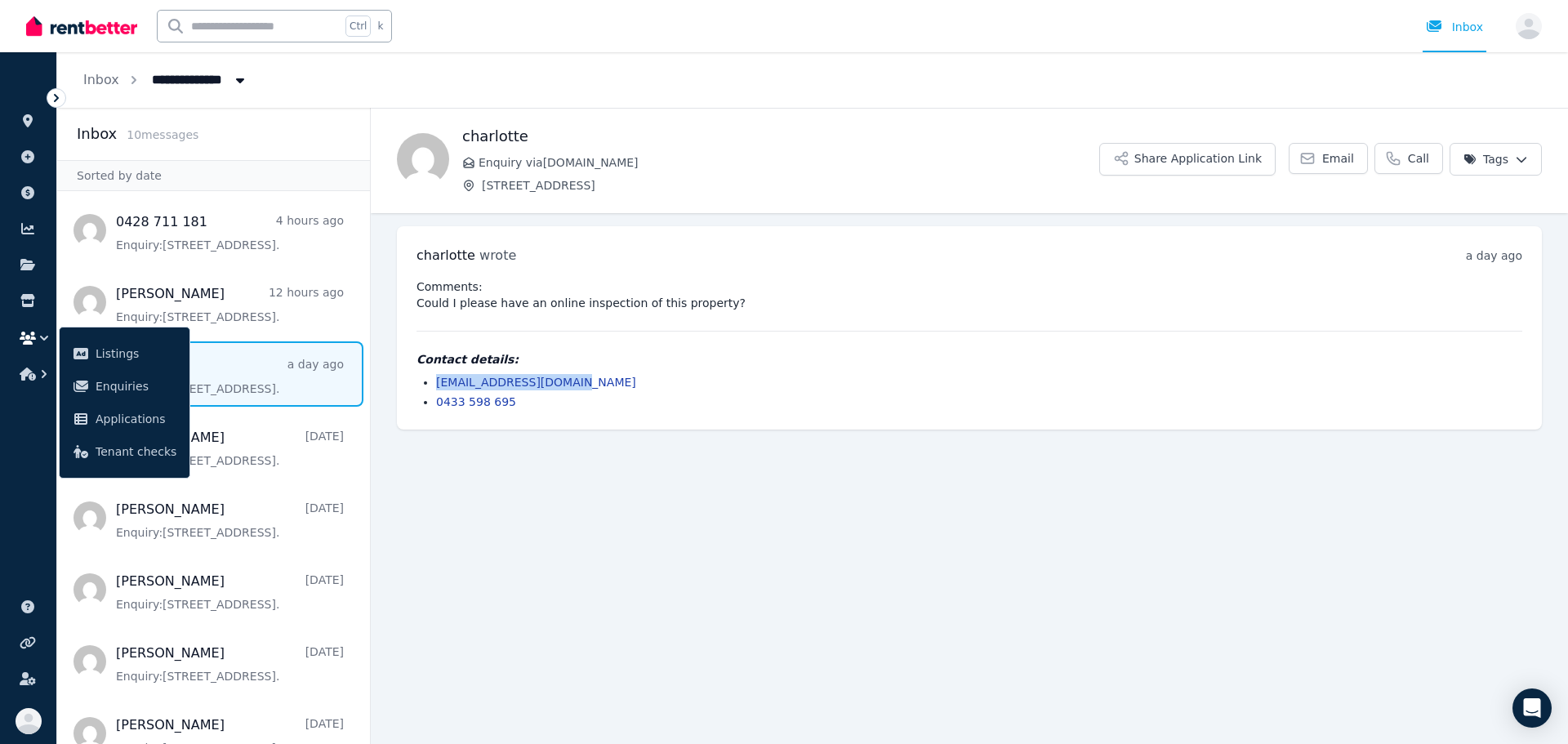
drag, startPoint x: 560, startPoint y: 385, endPoint x: 444, endPoint y: 379, distance: 116.2
click at [437, 384] on li "[EMAIL_ADDRESS][DOMAIN_NAME]" at bounding box center [979, 382] width 1086 height 16
copy link "[EMAIL_ADDRESS][DOMAIN_NAME]"
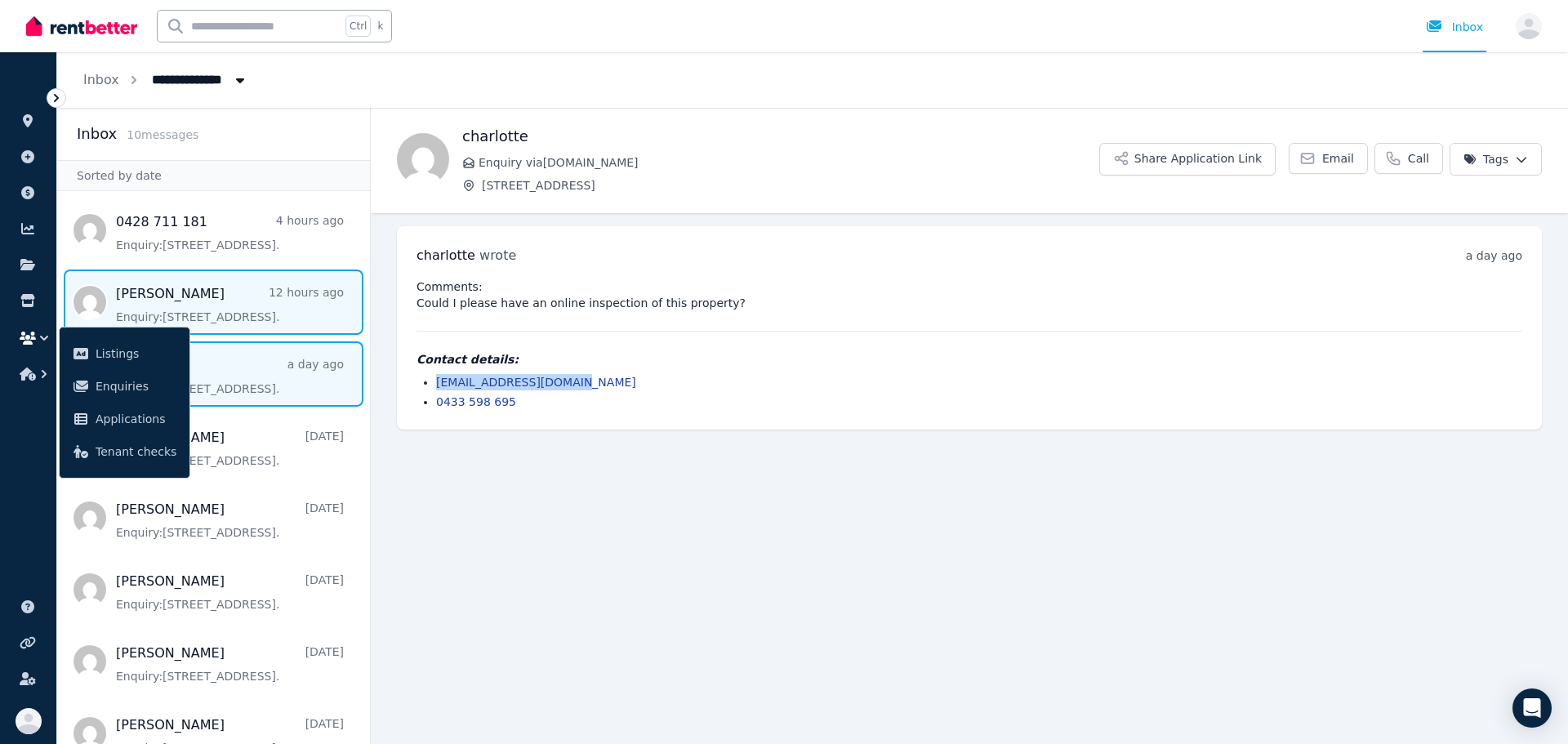
click at [237, 312] on span "Message list" at bounding box center [214, 302] width 312 height 65
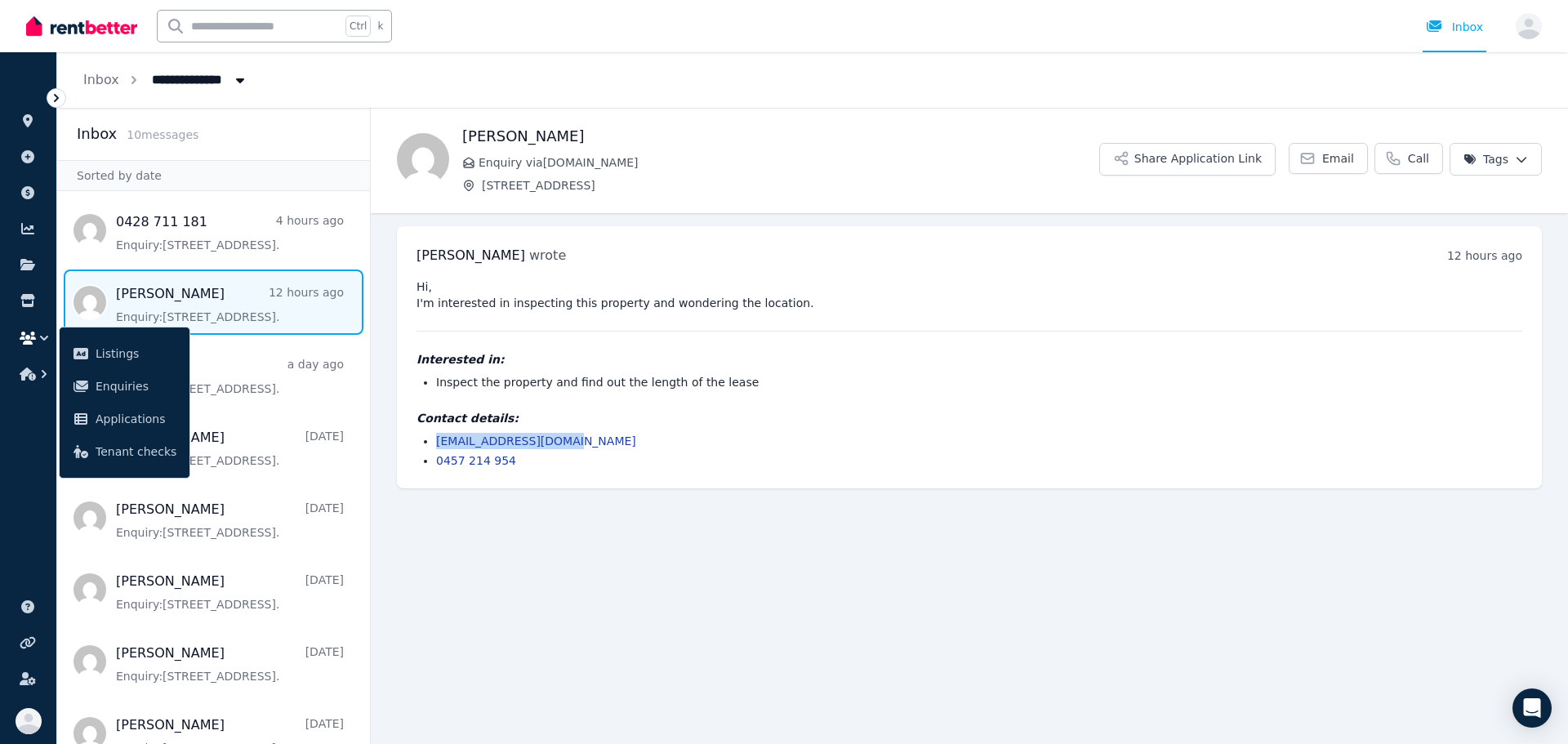
drag, startPoint x: 565, startPoint y: 445, endPoint x: 436, endPoint y: 445, distance: 129.0
click at [436, 445] on li "[EMAIL_ADDRESS][DOMAIN_NAME]" at bounding box center [979, 441] width 1086 height 16
copy link "[EMAIL_ADDRESS][DOMAIN_NAME]"
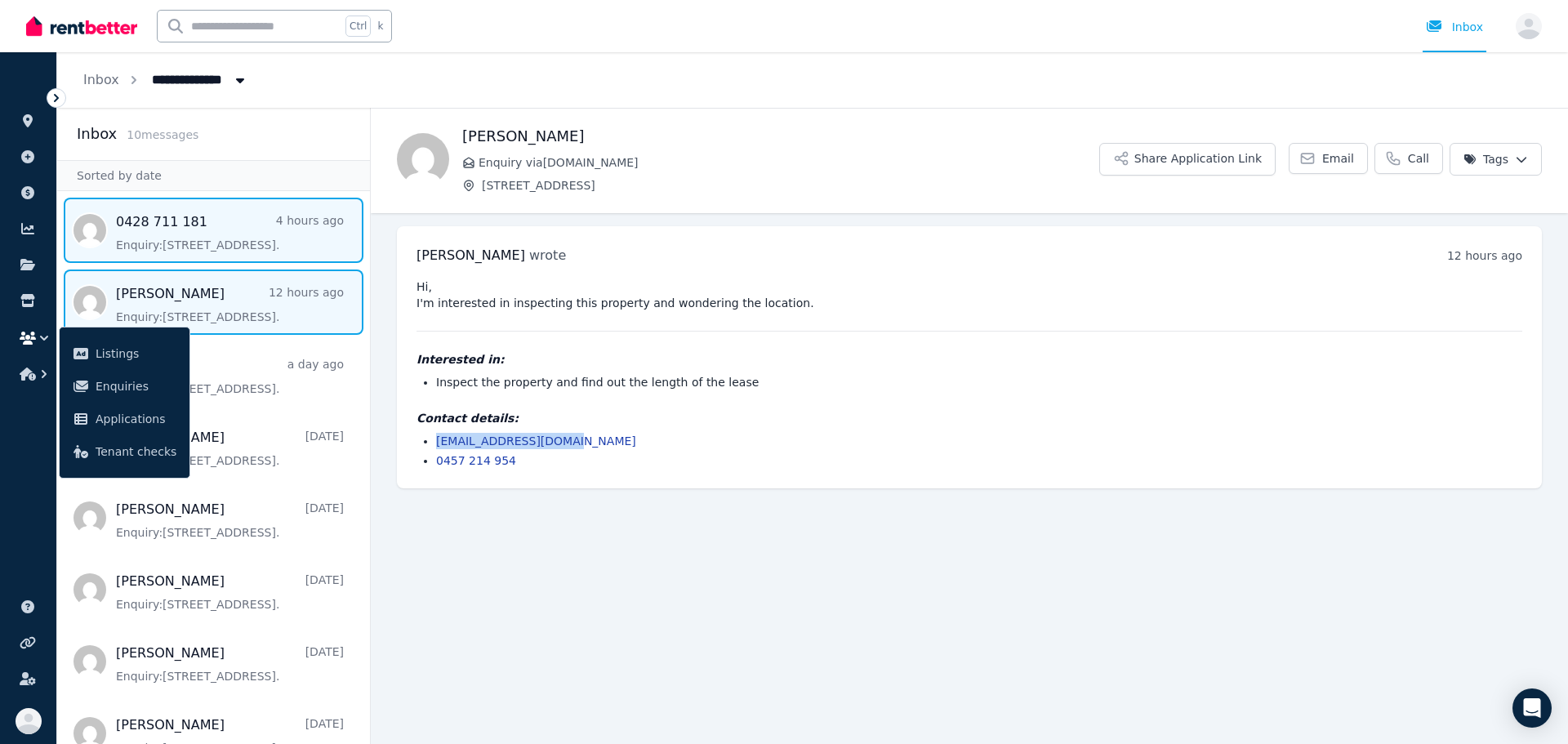
click at [191, 239] on span "Message list" at bounding box center [214, 230] width 312 height 65
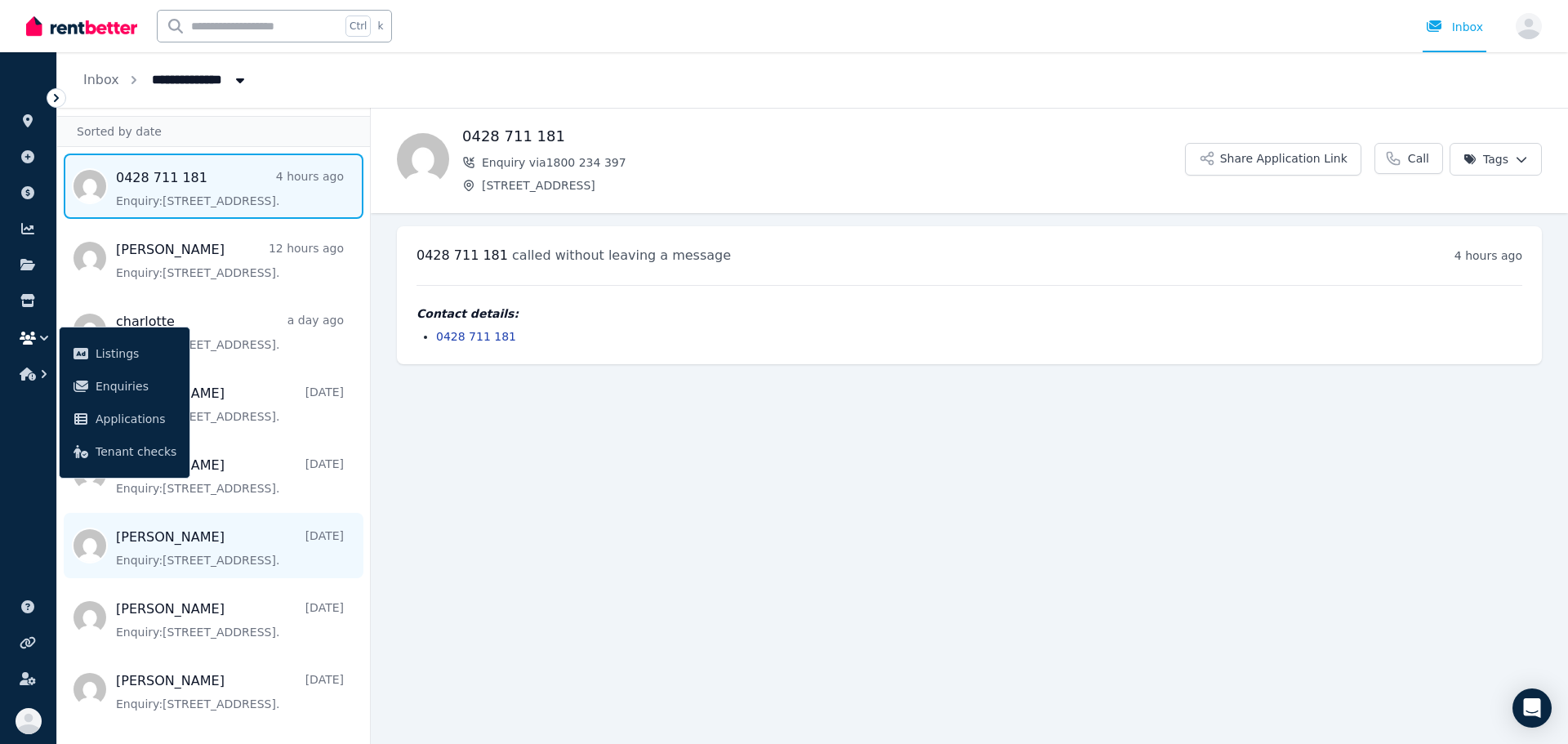
scroll to position [173, 0]
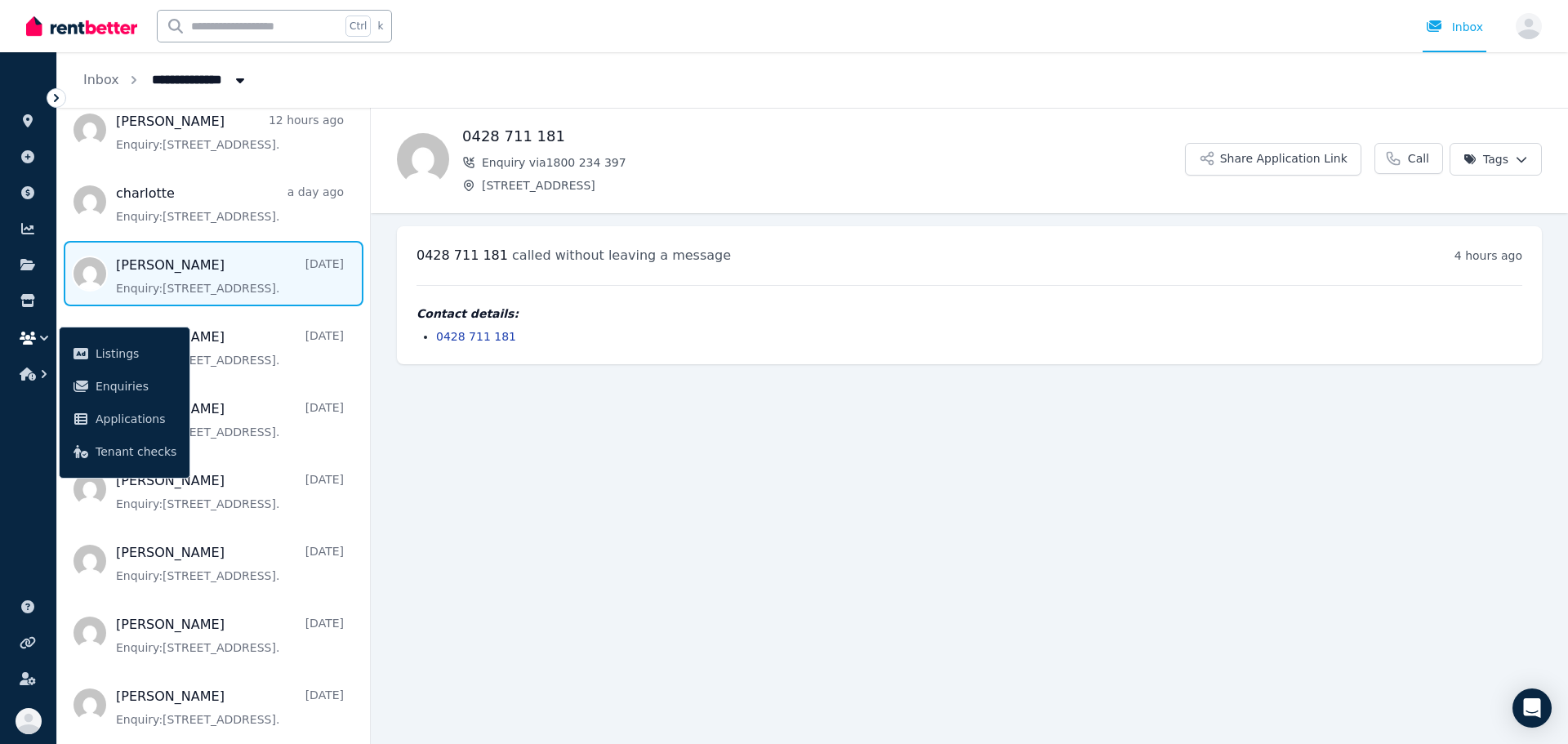
click at [252, 267] on span "Message list" at bounding box center [214, 273] width 312 height 65
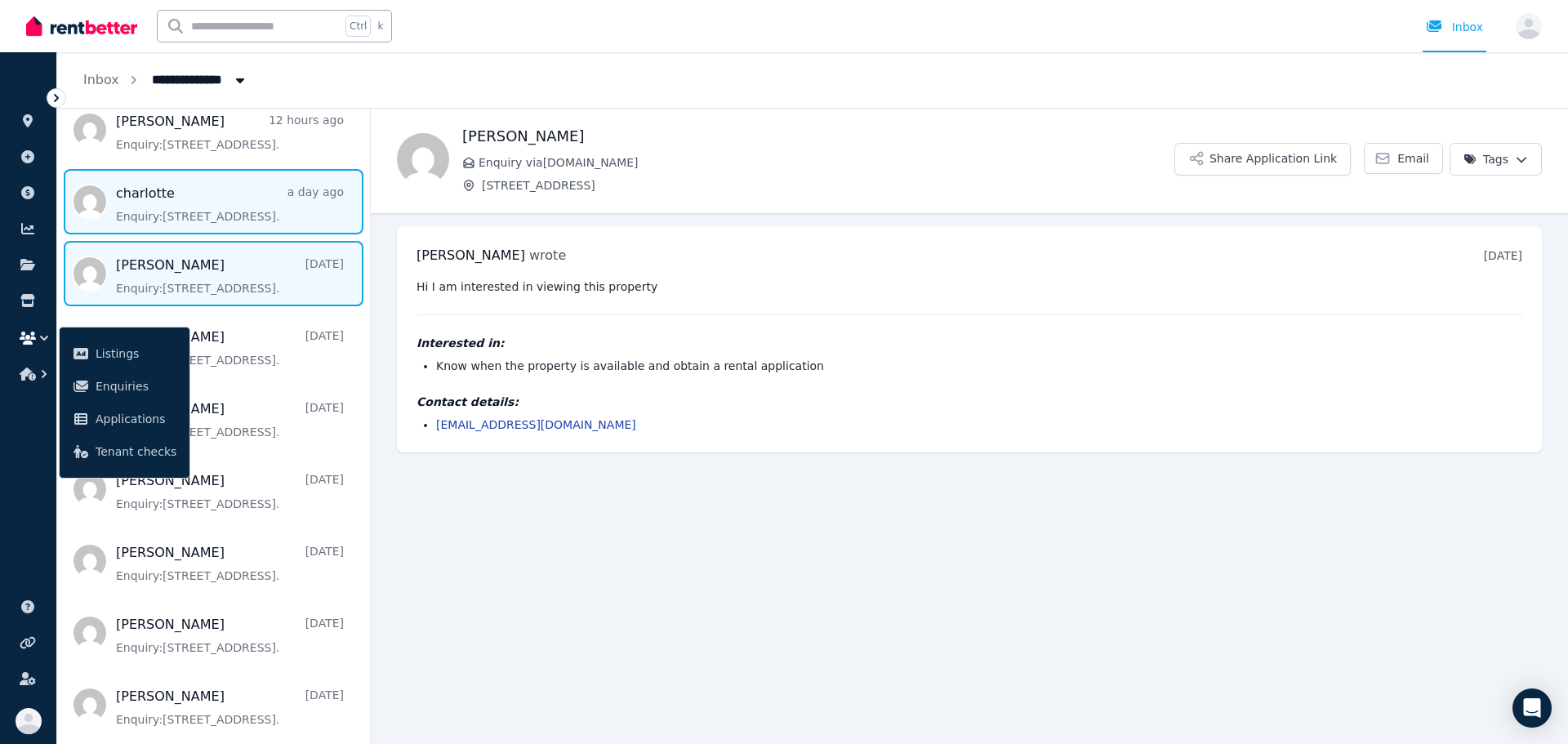
click at [226, 209] on span "Message list" at bounding box center [214, 201] width 312 height 65
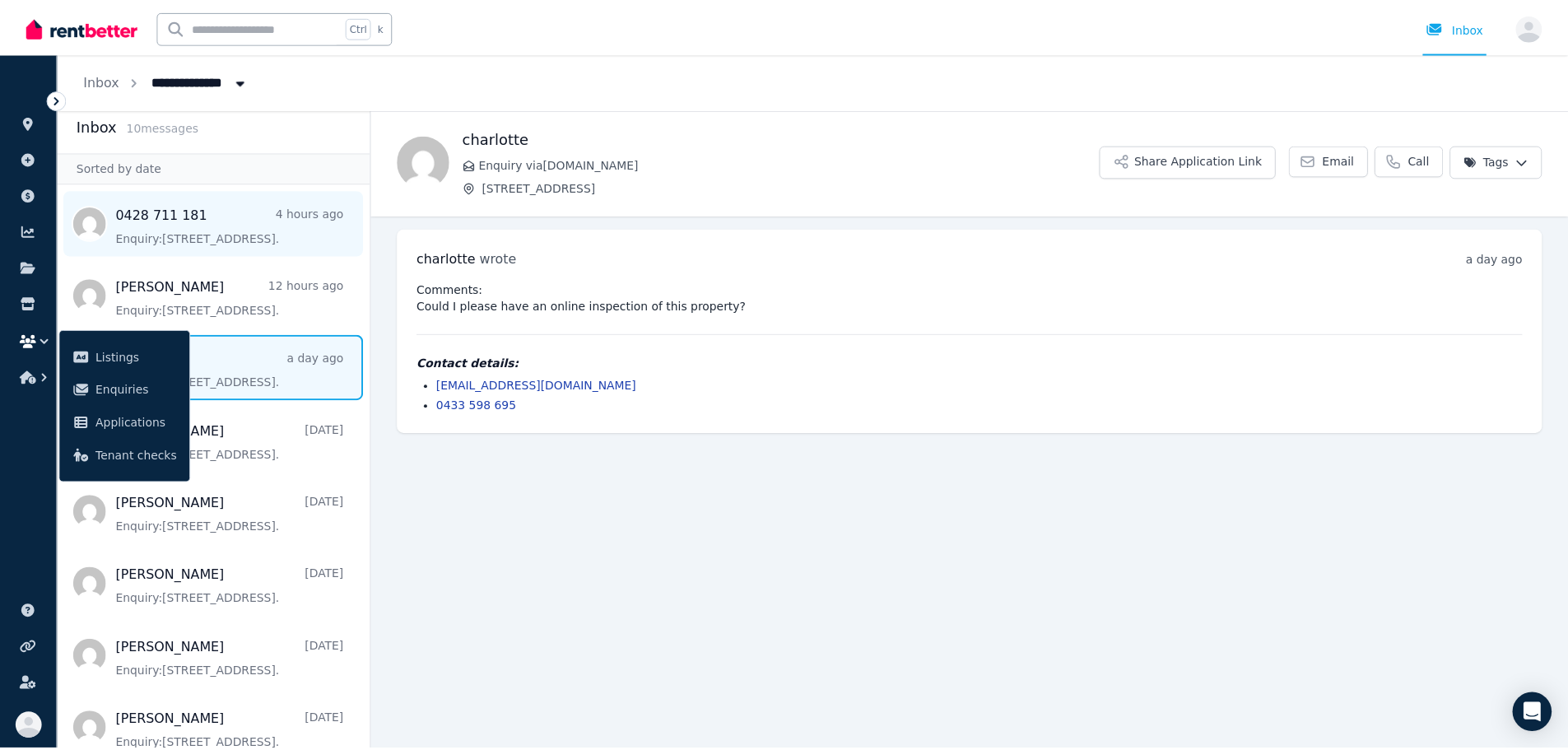
scroll to position [9, 0]
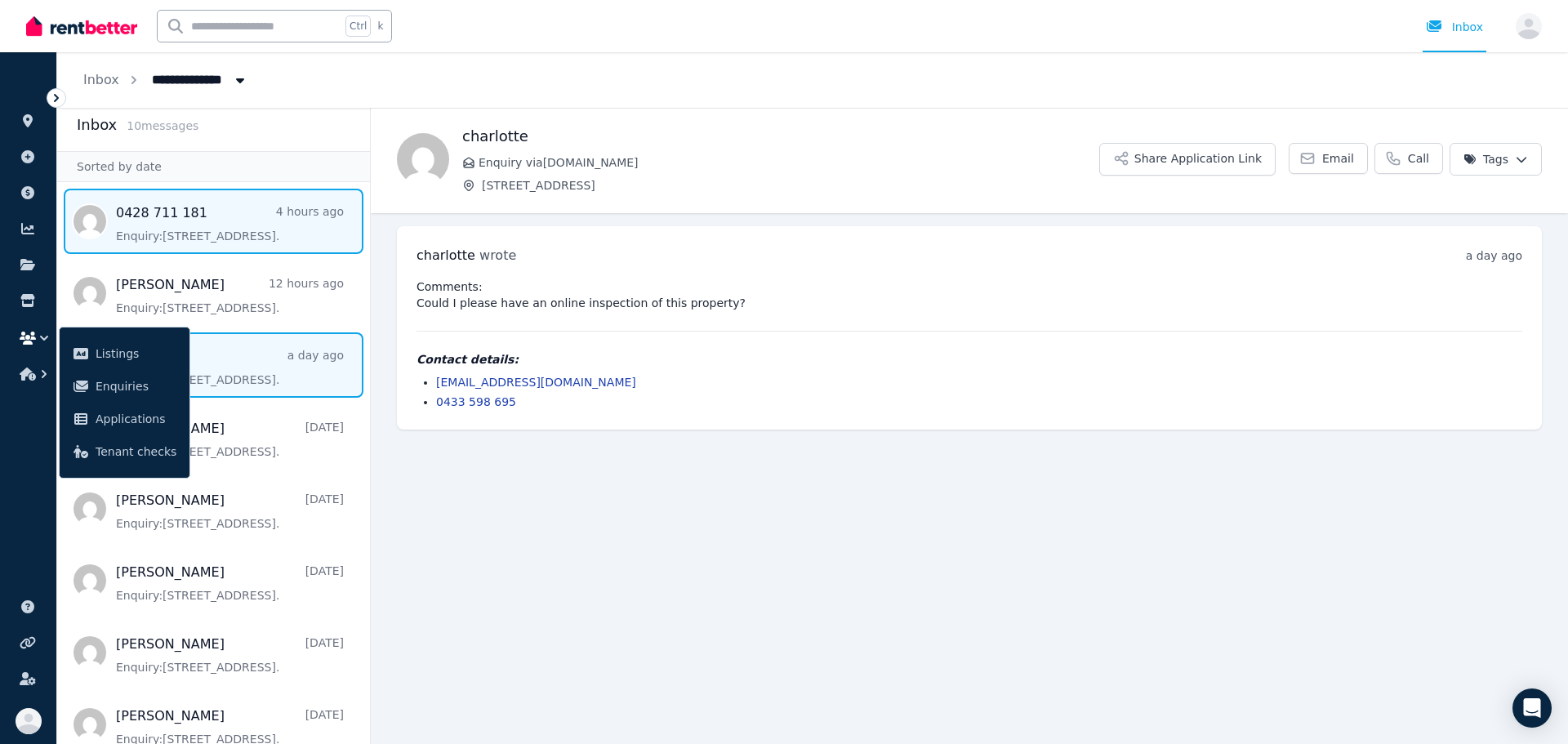
click at [217, 233] on span "Message list" at bounding box center [214, 221] width 312 height 65
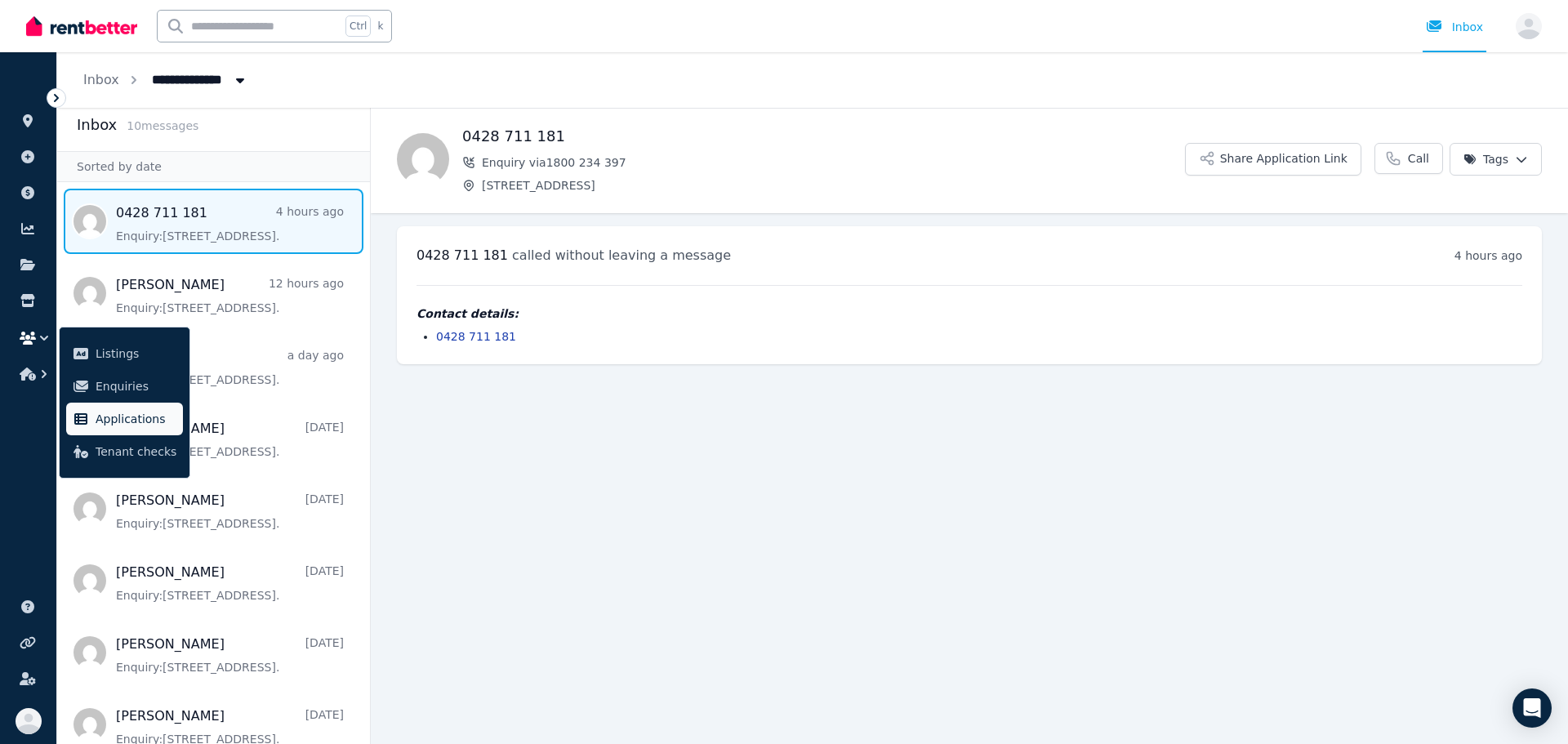
click at [139, 411] on span "Applications" at bounding box center [136, 419] width 81 height 19
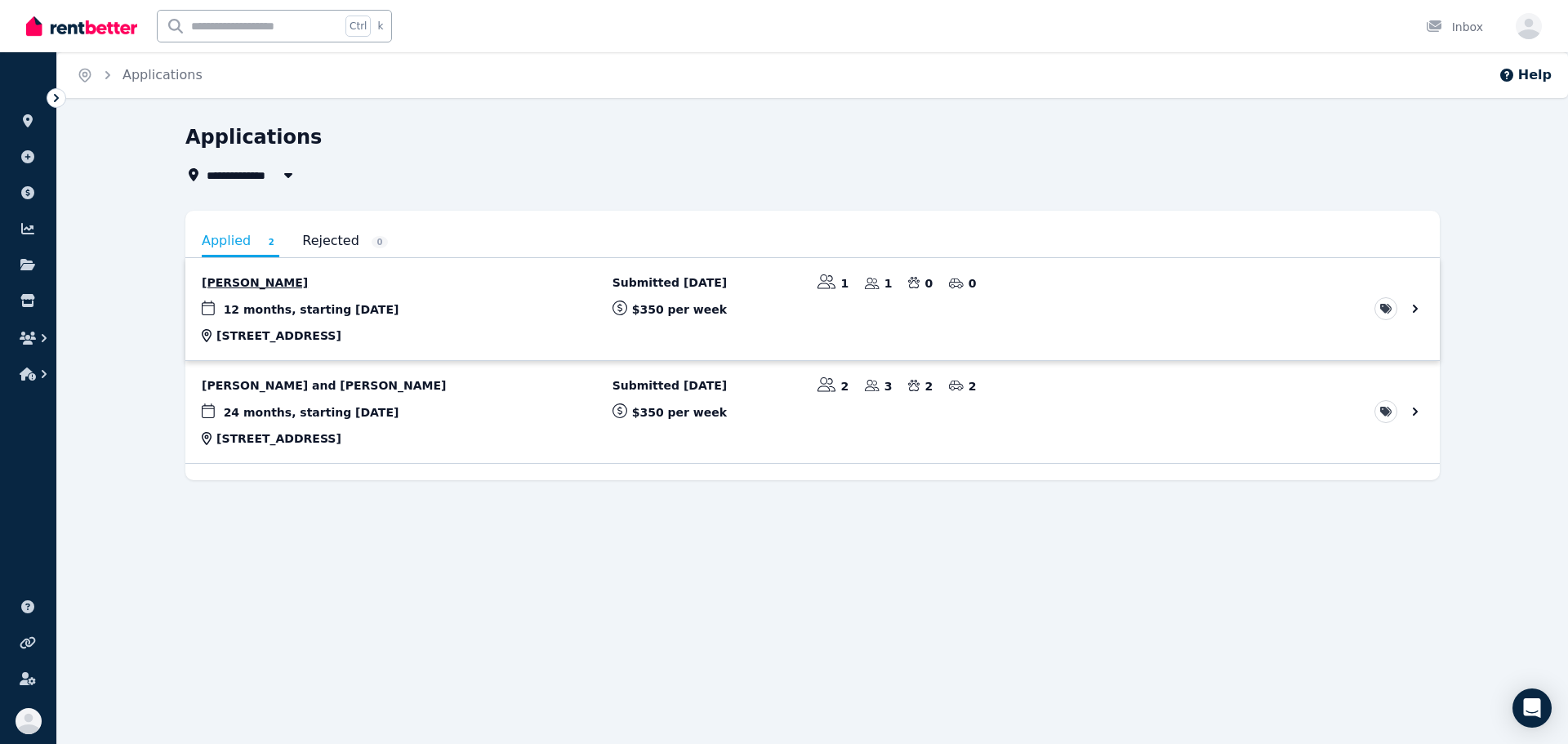
click at [250, 286] on link "View application: Charlotte Terry" at bounding box center [812, 309] width 1255 height 103
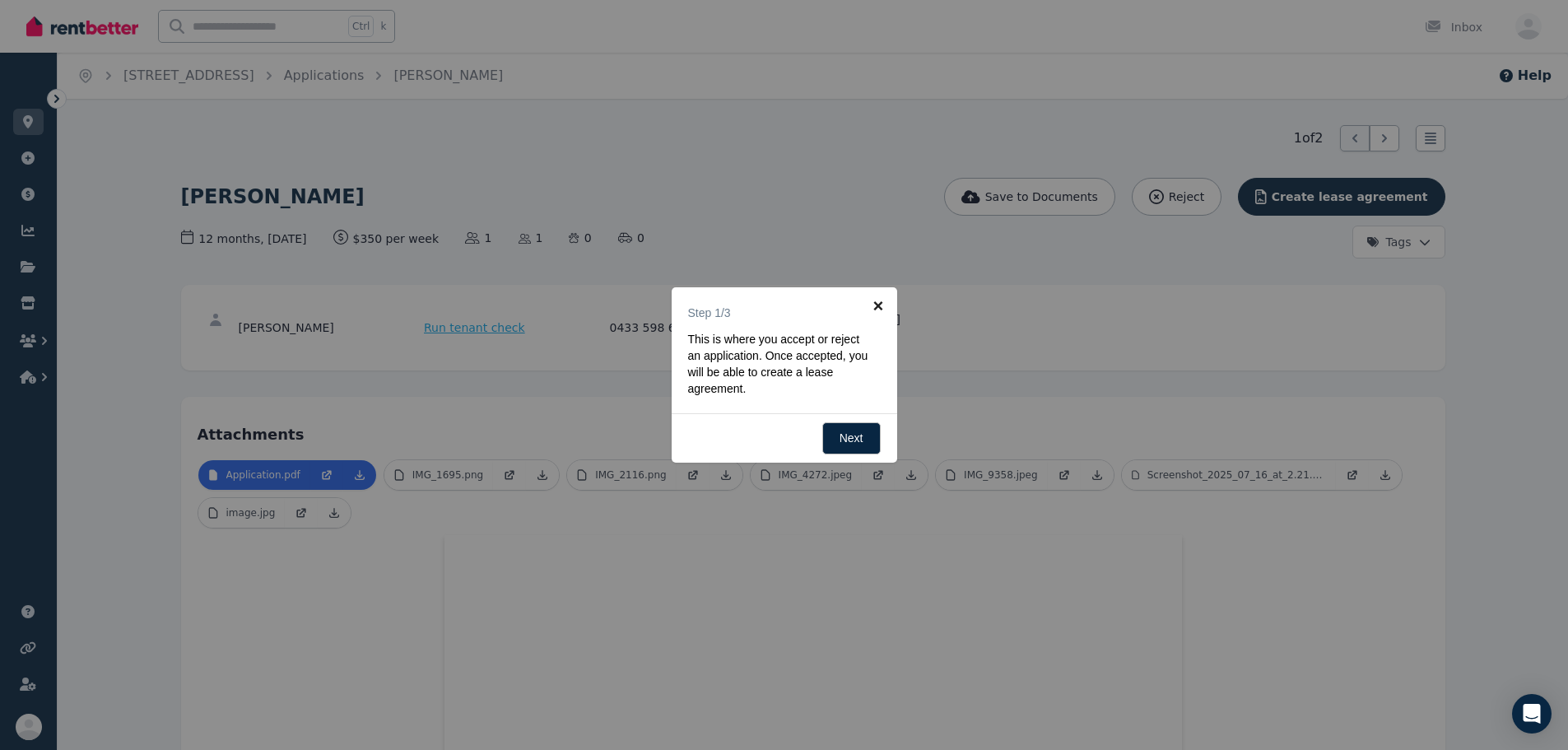
click at [879, 303] on link "×" at bounding box center [878, 305] width 37 height 37
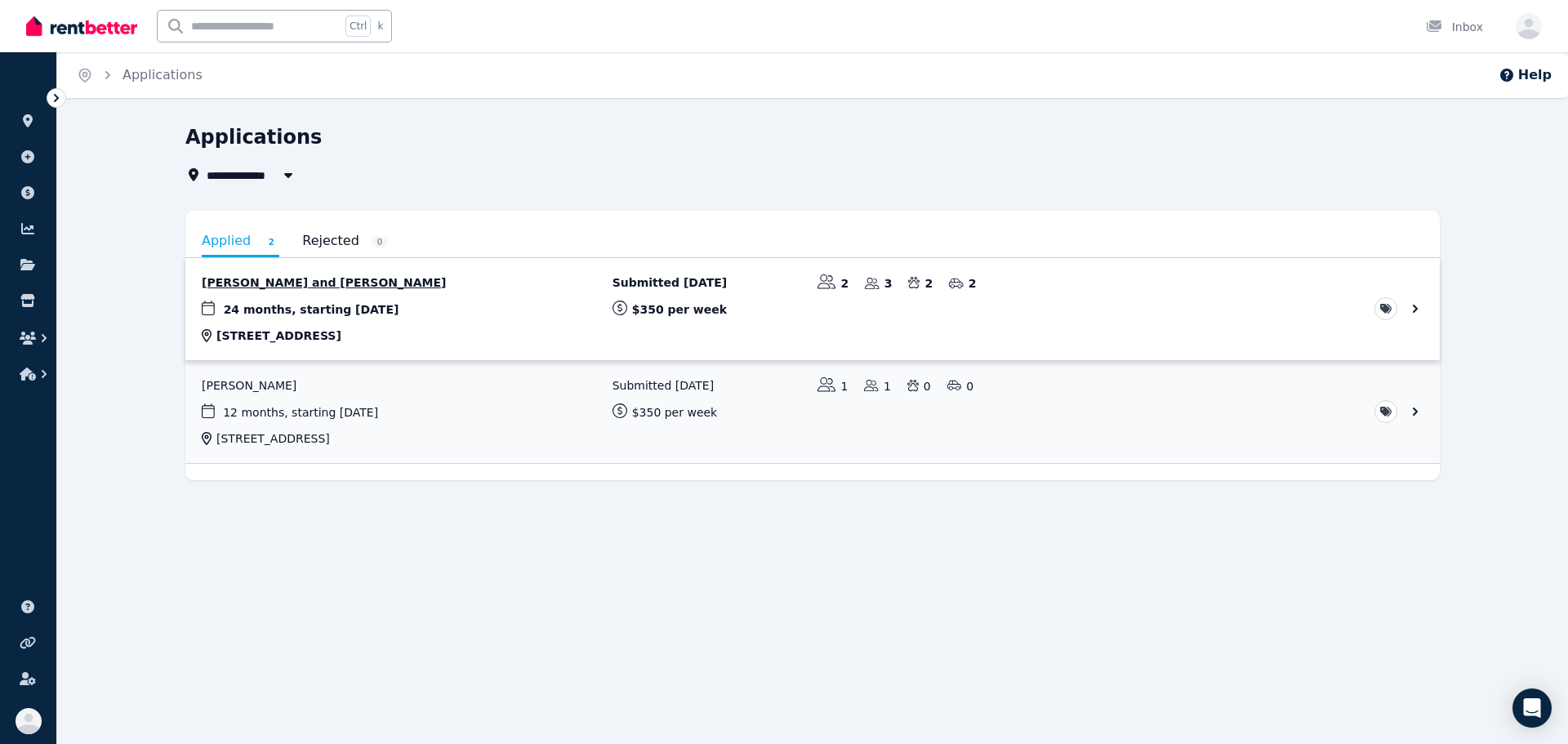
click at [565, 313] on link "View application: Adam Thomson and Kellie Thomson" at bounding box center [812, 309] width 1255 height 103
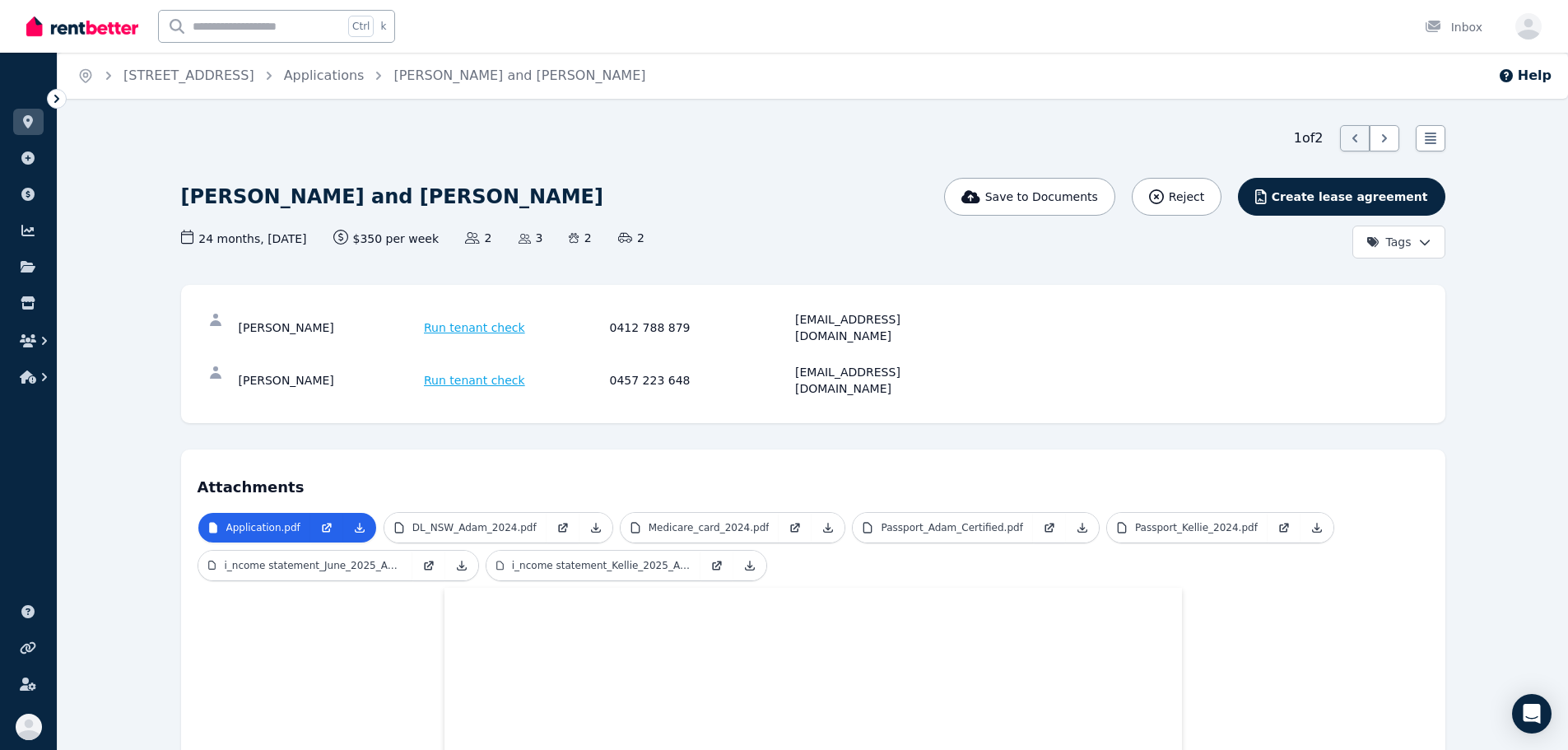
click at [55, 99] on icon at bounding box center [56, 99] width 16 height 16
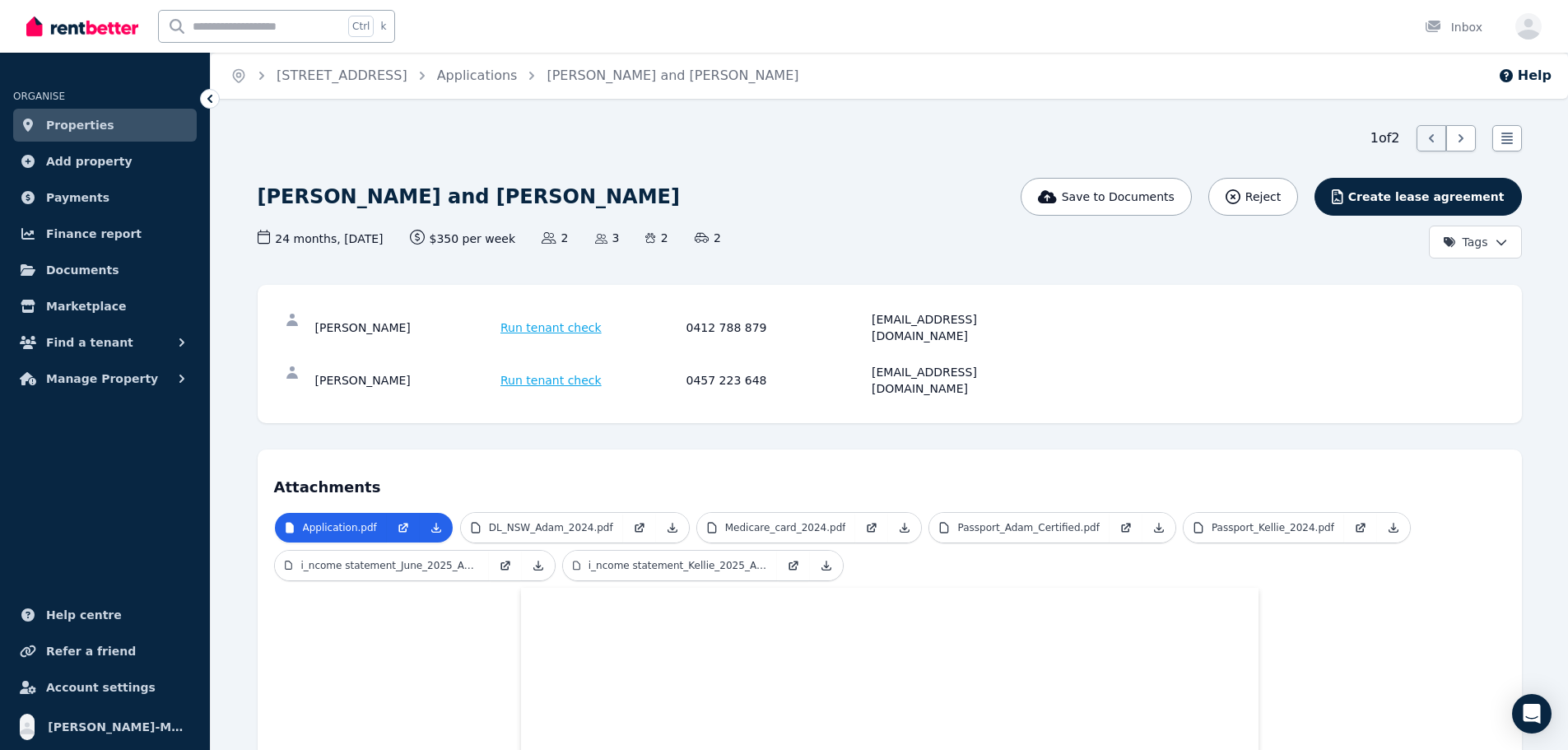
click at [111, 126] on link "Properties" at bounding box center [105, 125] width 184 height 33
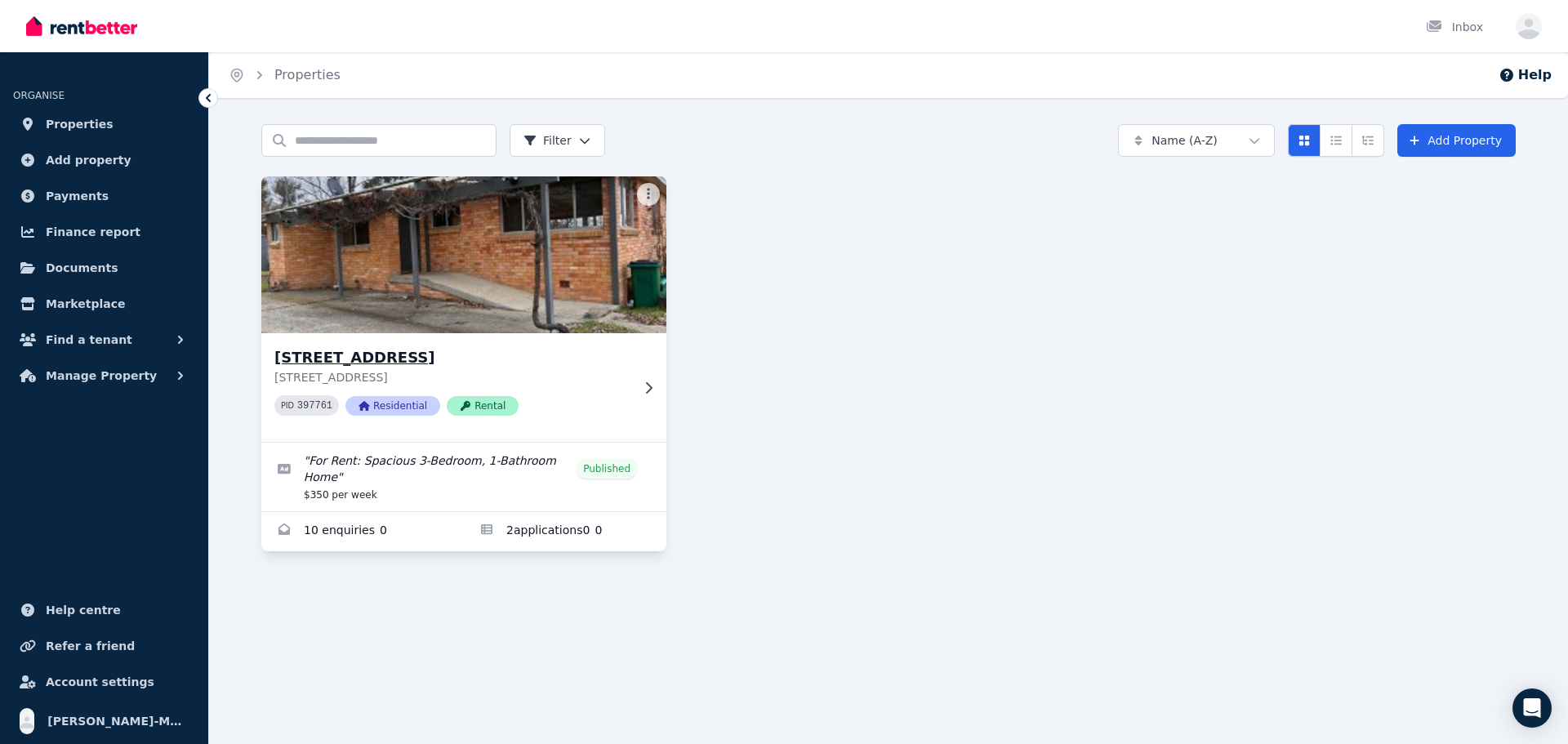
click at [533, 307] on img at bounding box center [464, 255] width 426 height 165
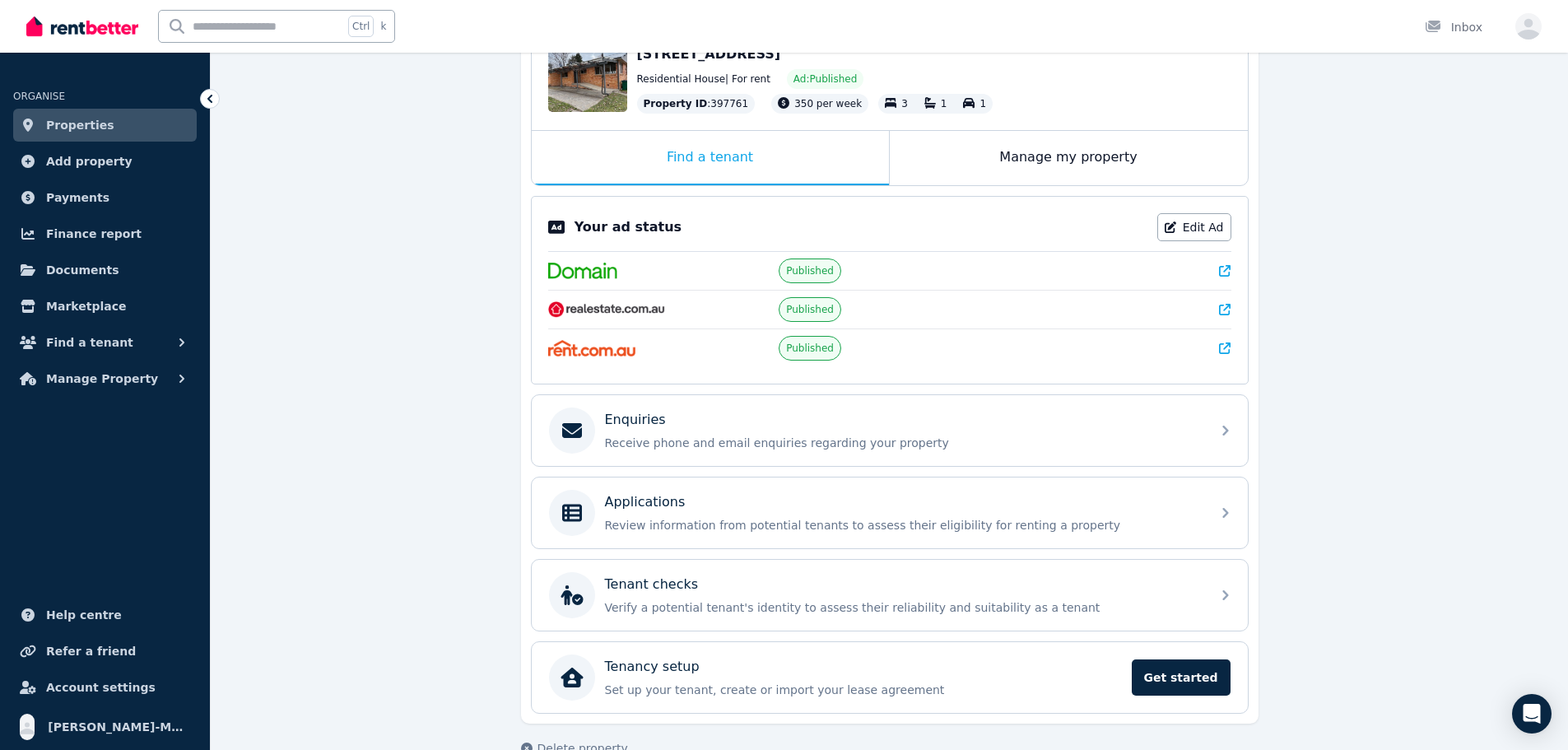
scroll to position [231, 0]
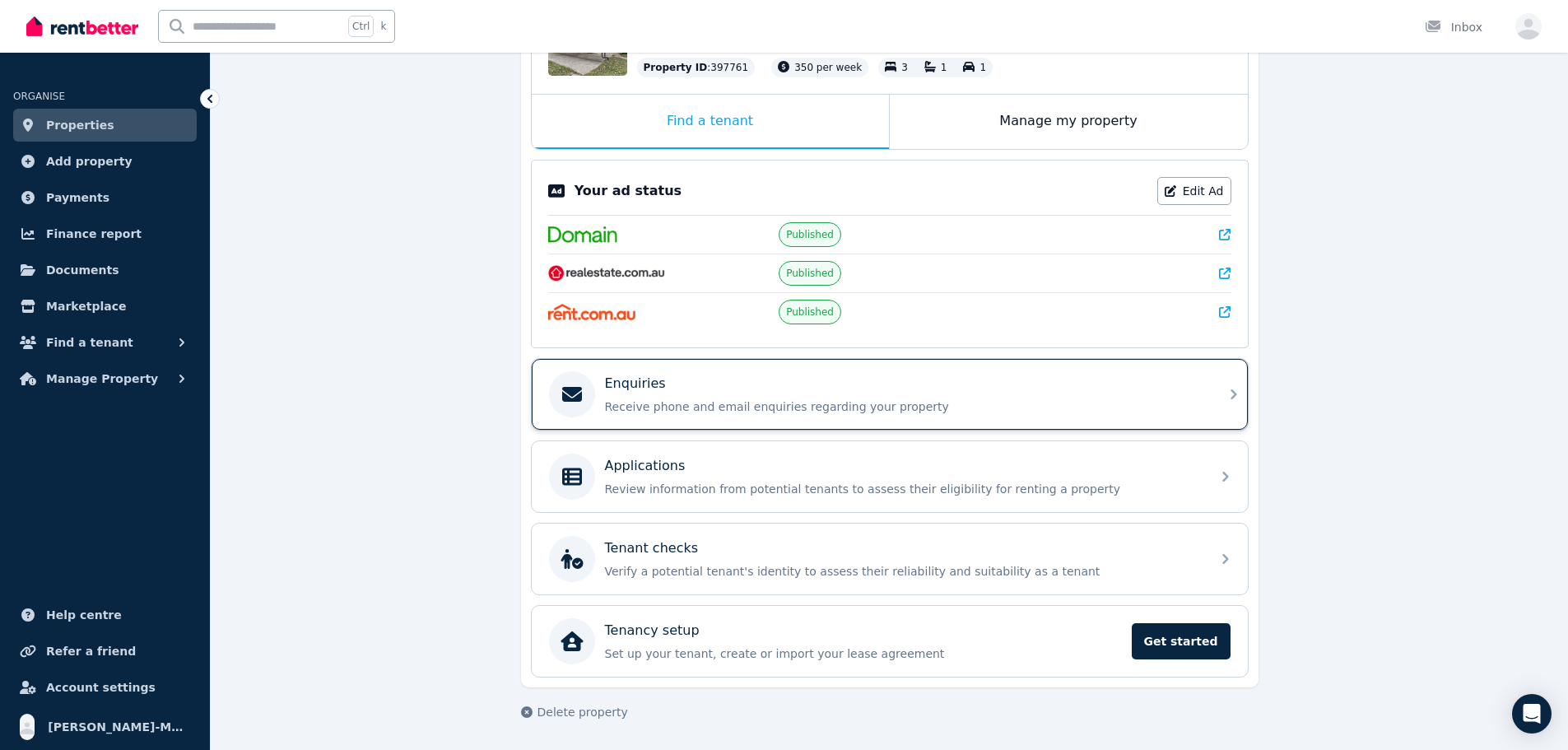
click at [703, 421] on div "Enquiries Receive phone and email enquiries regarding your property" at bounding box center [889, 393] width 716 height 71
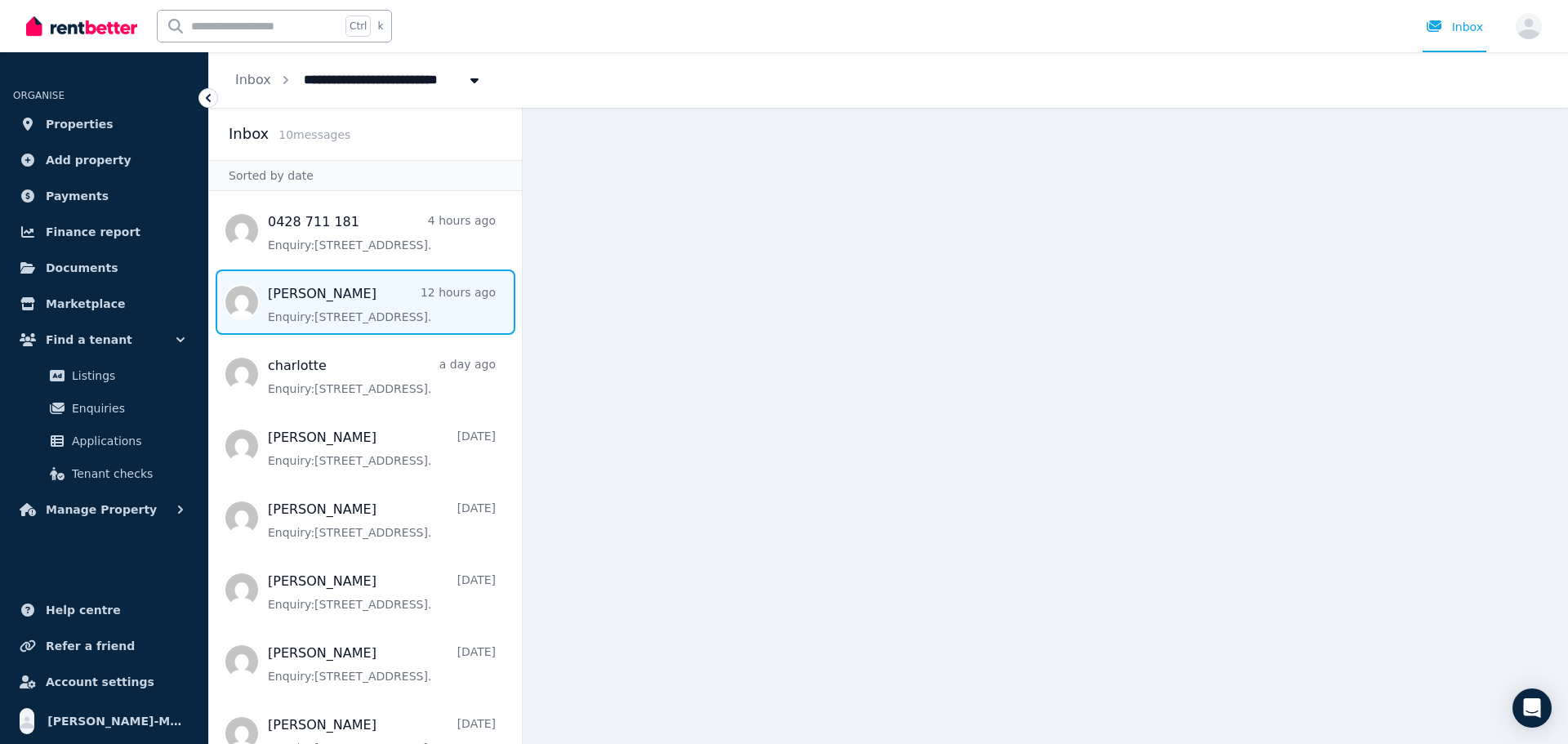
click at [382, 310] on span "Message list" at bounding box center [365, 302] width 312 height 65
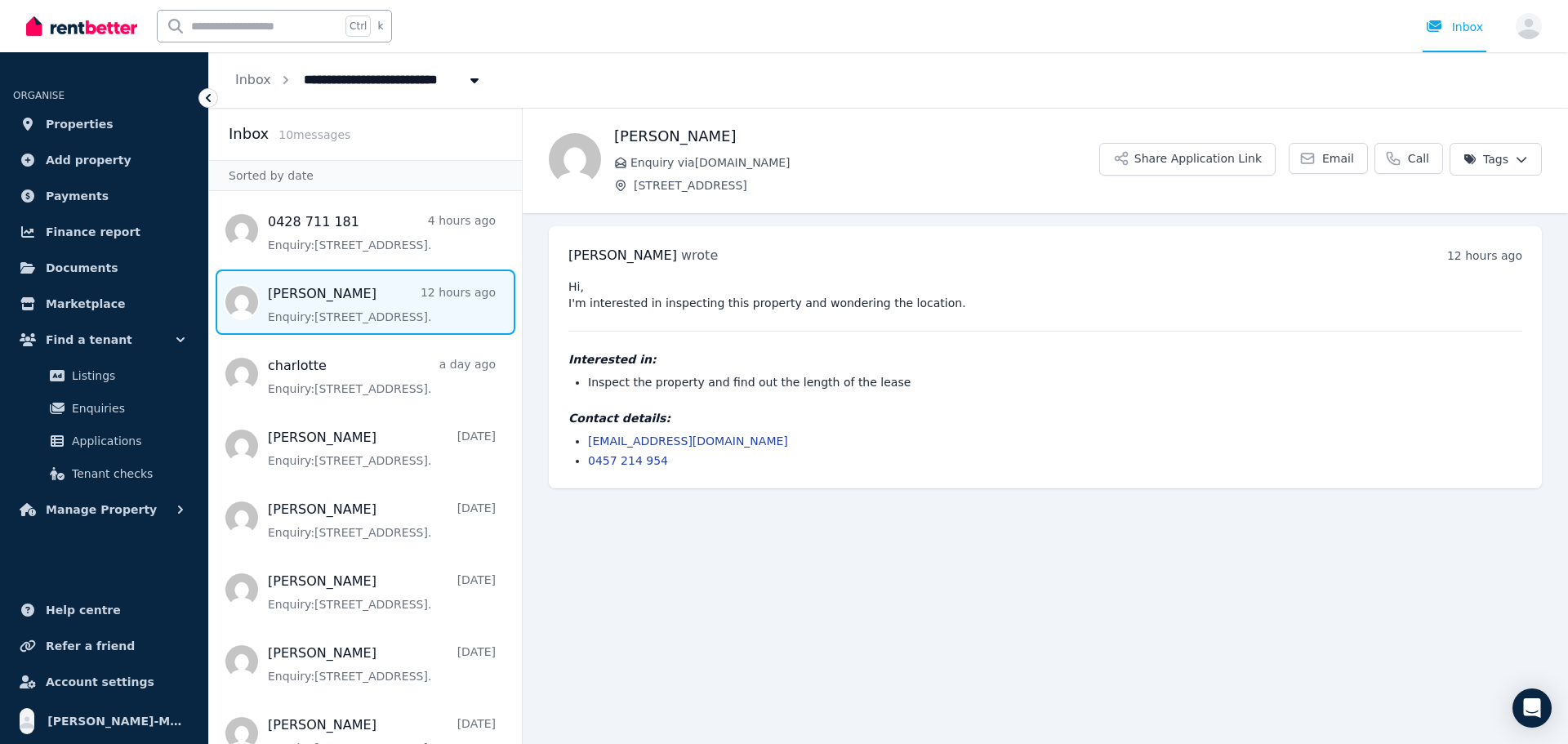
click at [1254, 157] on html "**********" at bounding box center [784, 372] width 1568 height 744
click at [1254, 153] on html "**********" at bounding box center [784, 372] width 1568 height 744
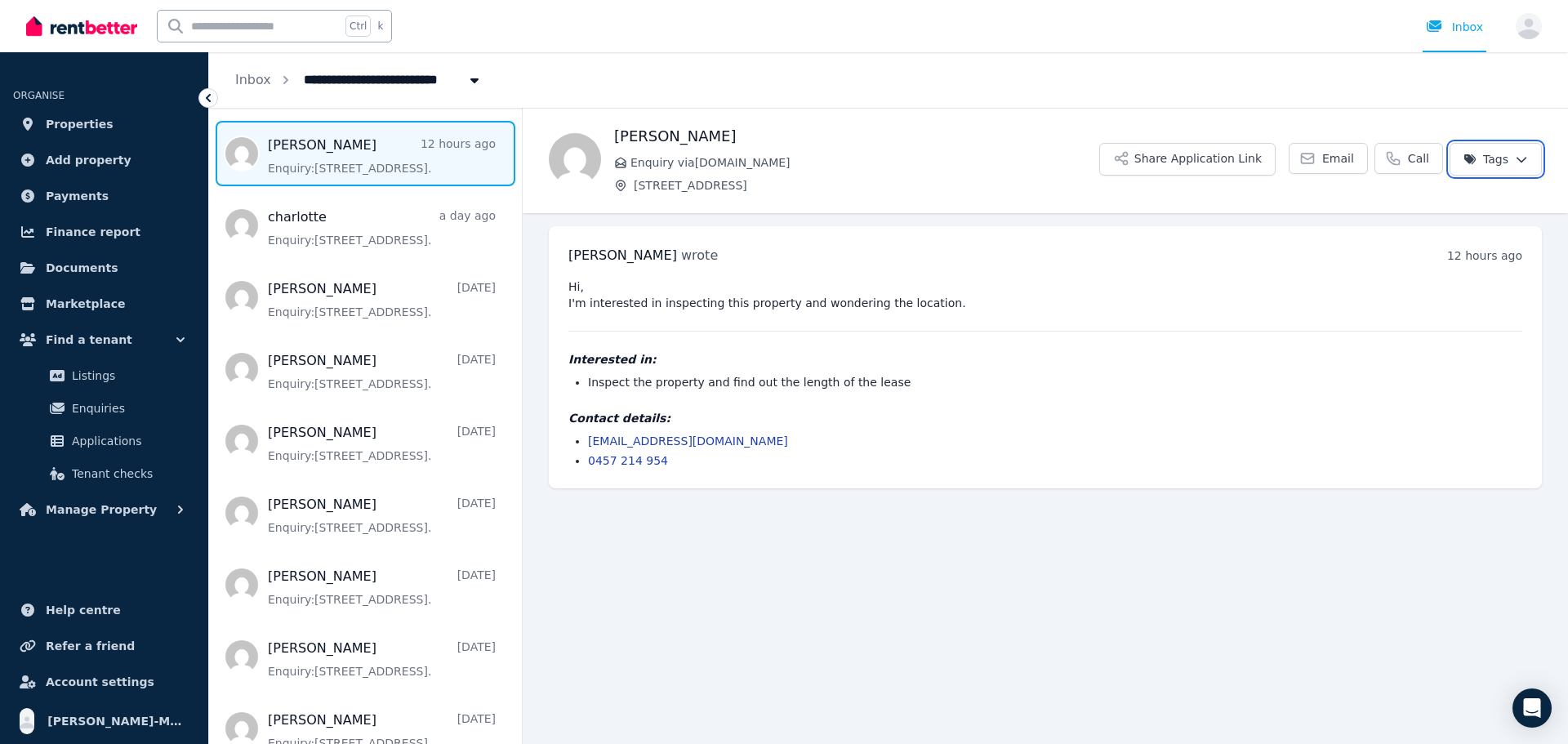
scroll to position [173, 0]
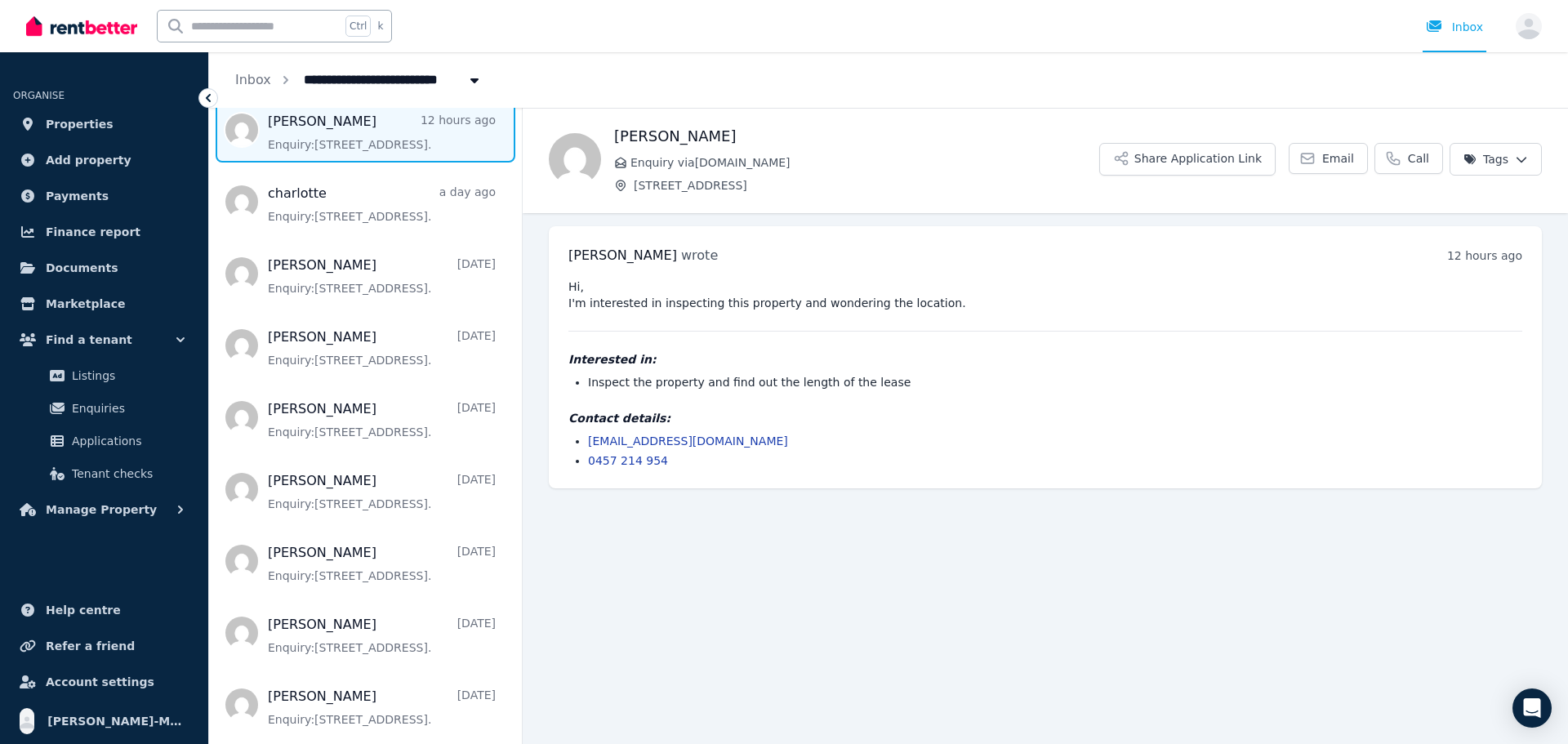
drag, startPoint x: 1195, startPoint y: 669, endPoint x: 1218, endPoint y: 638, distance: 38.6
click at [1224, 567] on main "Back [PERSON_NAME] Enquiry via [DOMAIN_NAME] [STREET_ADDRESS] Share Application…" at bounding box center [1045, 426] width 1046 height 637
click at [818, 567] on main "Back [PERSON_NAME] Enquiry via [DOMAIN_NAME] [STREET_ADDRESS] Share Application…" at bounding box center [1045, 426] width 1046 height 637
